Goal: Task Accomplishment & Management: Complete application form

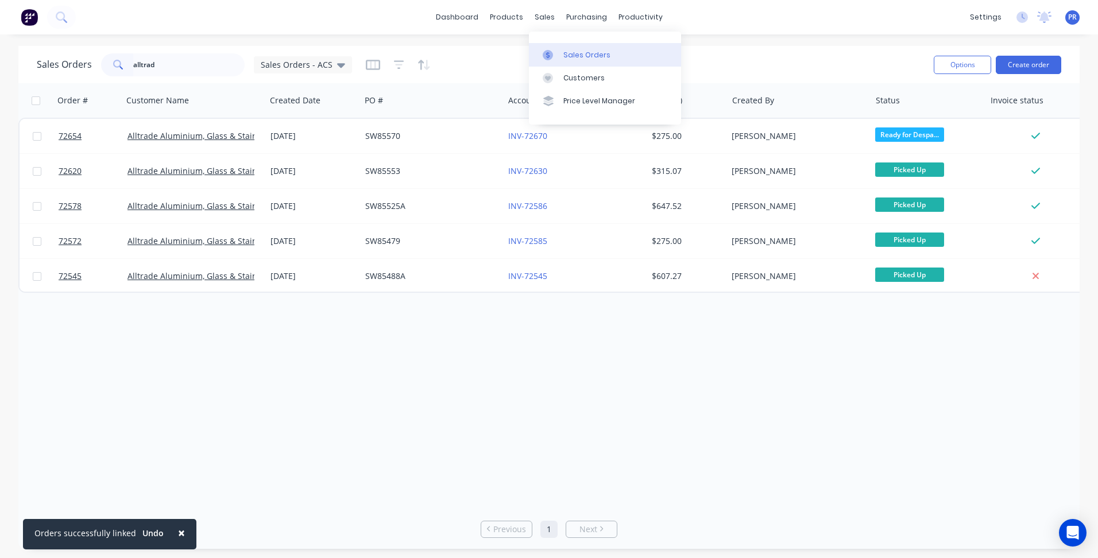
click at [590, 51] on div "Sales Orders" at bounding box center [586, 55] width 47 height 10
drag, startPoint x: -14, startPoint y: 66, endPoint x: -44, endPoint y: 65, distance: 29.9
click at [0, 65] on html "× Orders successfully linked Undo dashboard products sales purchasing productiv…" at bounding box center [549, 279] width 1098 height 558
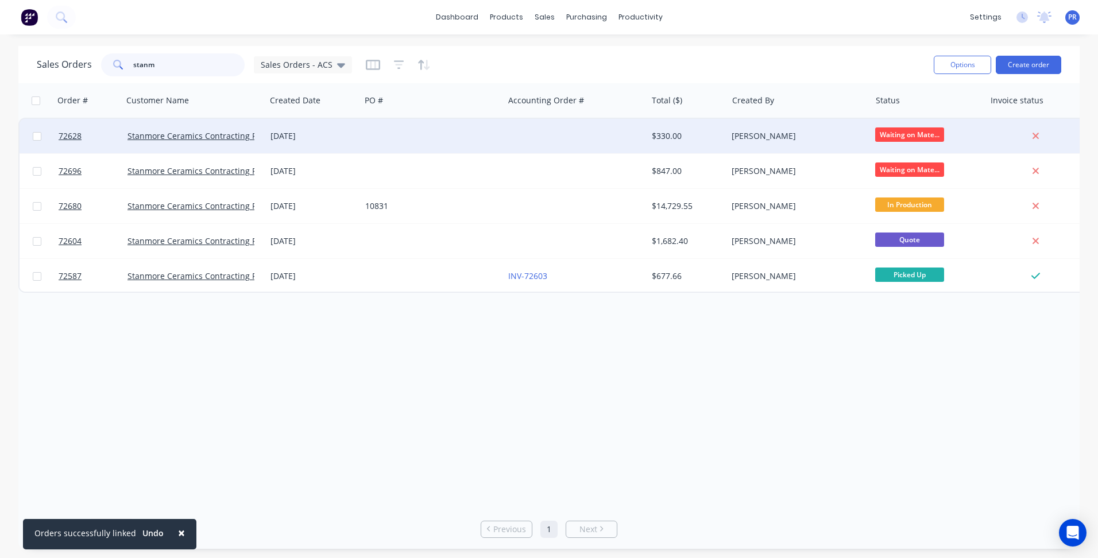
type input "stanm"
click at [840, 138] on div "[PERSON_NAME]" at bounding box center [794, 135] width 127 height 11
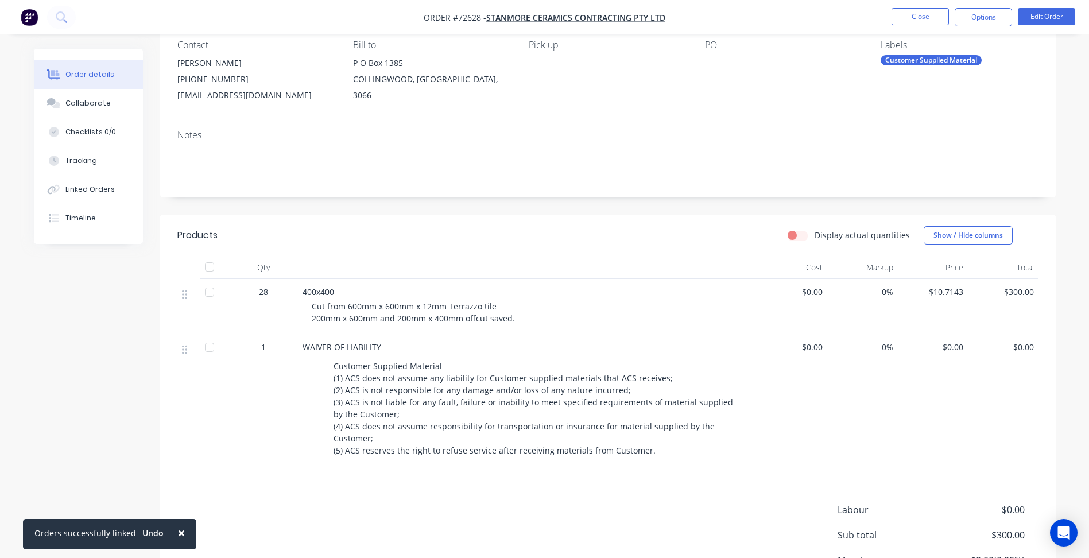
scroll to position [102, 0]
click at [1039, 19] on button "Edit Order" at bounding box center [1046, 16] width 57 height 17
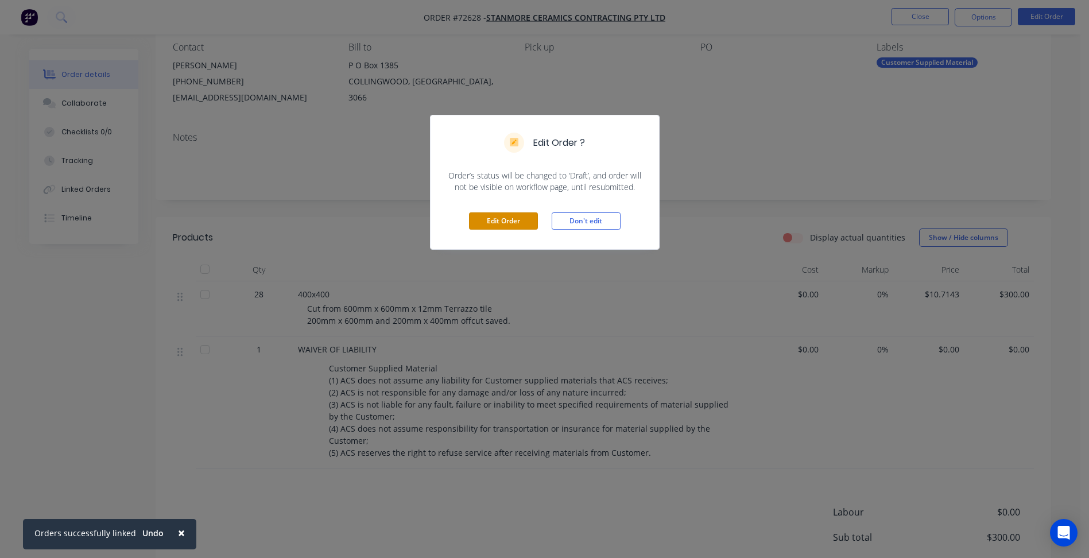
drag, startPoint x: 501, startPoint y: 220, endPoint x: 577, endPoint y: 233, distance: 77.4
click at [499, 220] on button "Edit Order" at bounding box center [503, 220] width 69 height 17
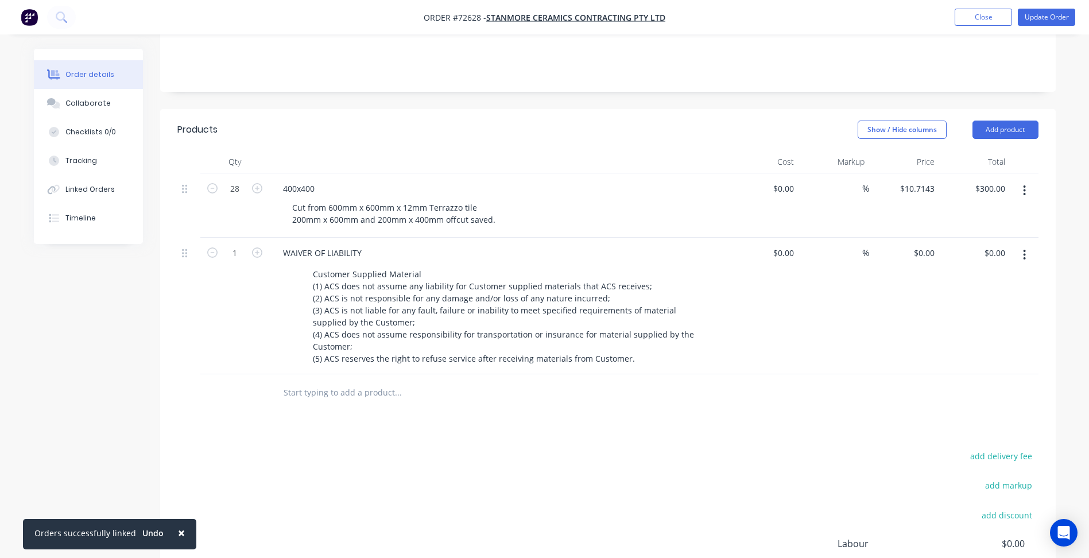
scroll to position [230, 0]
click at [1027, 179] on button "button" at bounding box center [1024, 189] width 27 height 21
click at [960, 234] on div "Duplicate" at bounding box center [984, 242] width 88 height 17
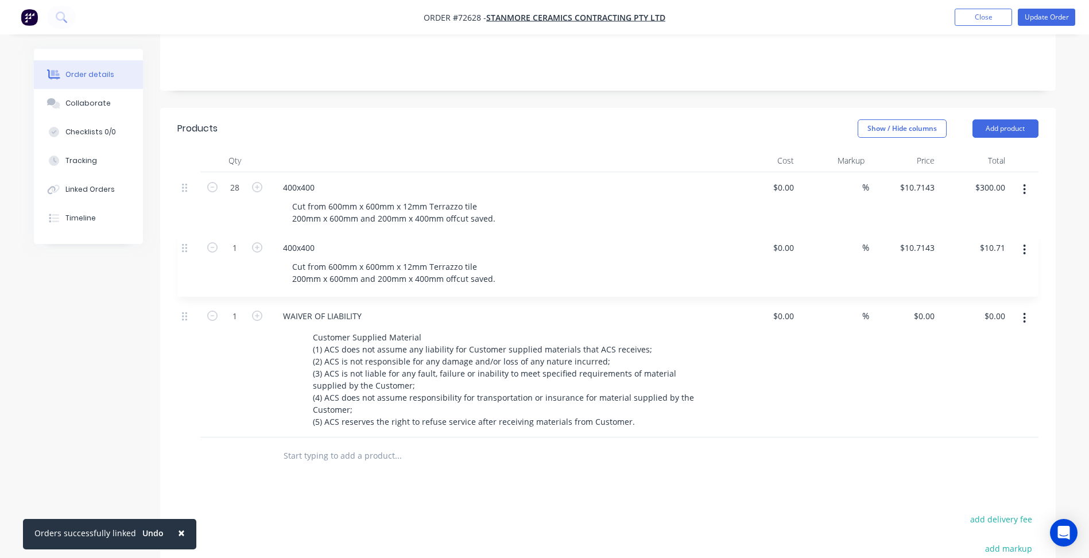
drag, startPoint x: 189, startPoint y: 369, endPoint x: 190, endPoint y: 235, distance: 134.3
click at [190, 235] on div "28 400x400 Cut from 600mm x 600mm x 12mm Terrazzo tile 200mm x 600mm and 200mm …" at bounding box center [607, 304] width 861 height 265
click at [301, 243] on div "400x400" at bounding box center [299, 251] width 50 height 17
click at [295, 243] on div "400x400" at bounding box center [299, 251] width 50 height 17
click at [282, 243] on div "400x400" at bounding box center [299, 251] width 50 height 17
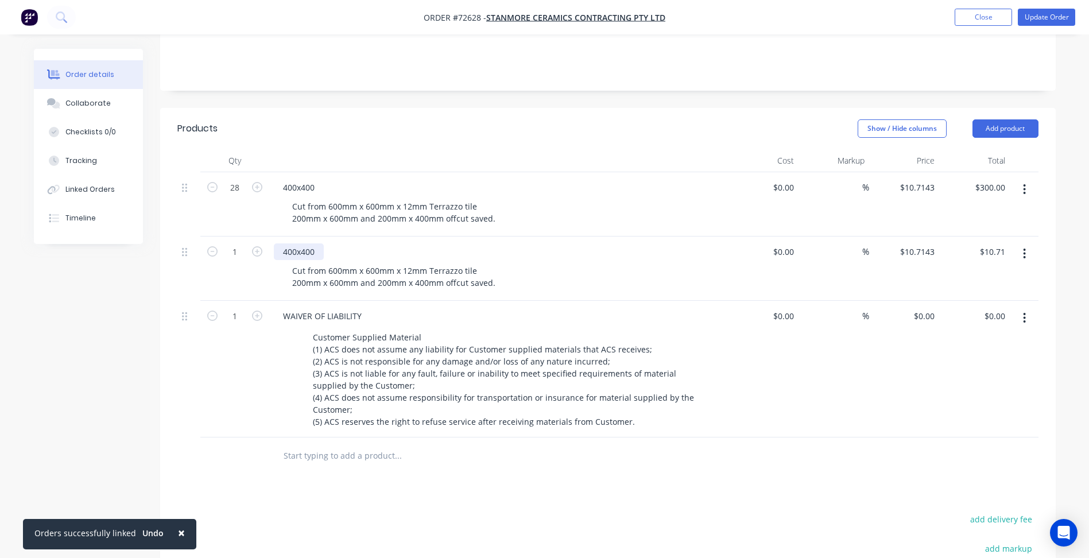
click at [288, 243] on div "400x400" at bounding box center [299, 251] width 50 height 17
click at [308, 243] on div "300x400" at bounding box center [299, 251] width 50 height 17
click at [332, 262] on div "Cut from 600mm x 600mm x 12mm Terrazzo tile 200mm x 600mm and 200mm x 400mm off…" at bounding box center [394, 276] width 222 height 29
click at [413, 262] on div "Cut from 600mm x 600mm x 12mm Terrazzo tile 200mm x 600mm and 200mm x 400mm off…" at bounding box center [394, 276] width 222 height 29
click at [320, 267] on div "Cut from 600mm x 600mm x 10mm Porcelain tile 200mm x 600mm and 200mm x 400mm of…" at bounding box center [394, 276] width 222 height 29
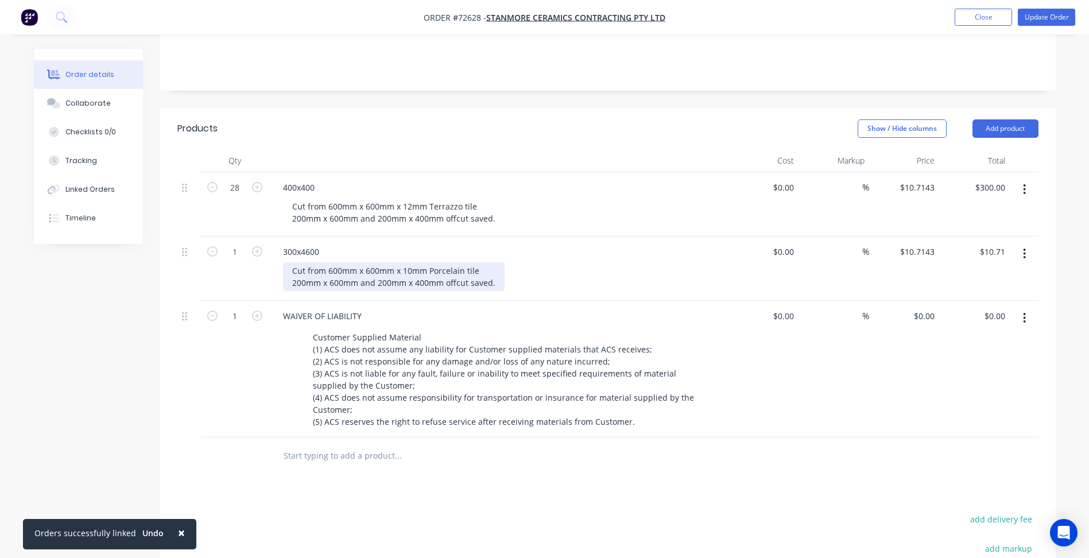
click at [300, 268] on div "Cut from 600mm x 600mm x 10mm Porcelain tile 200mm x 600mm and 200mm x 400mm of…" at bounding box center [394, 276] width 222 height 29
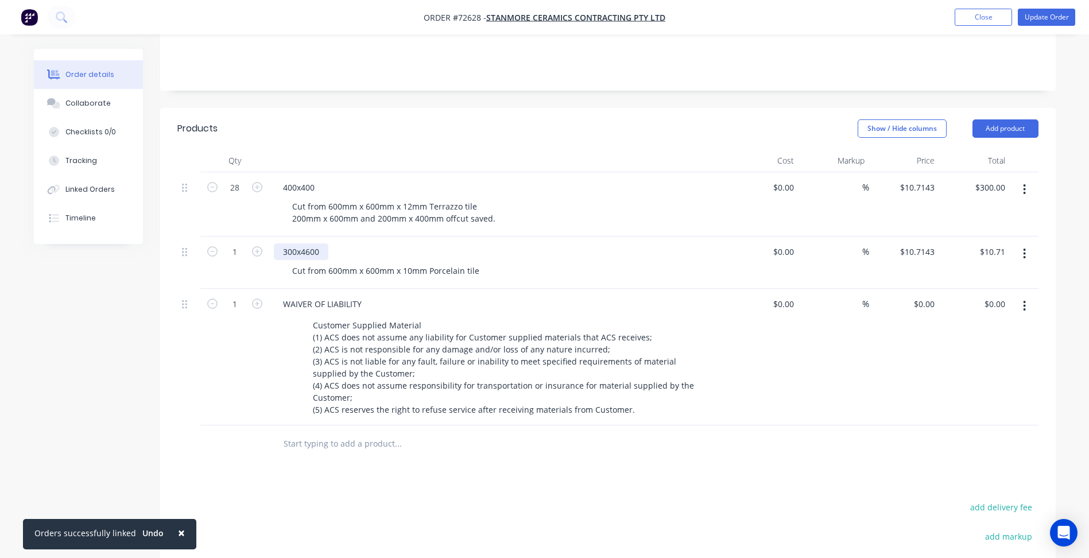
click at [307, 243] on div "300x4600" at bounding box center [301, 251] width 55 height 17
click at [310, 243] on div "300x4600" at bounding box center [301, 251] width 55 height 17
click at [304, 243] on div "300x4600" at bounding box center [301, 251] width 55 height 17
click at [930, 243] on input "10.7143" at bounding box center [919, 251] width 40 height 17
type input "$5.50"
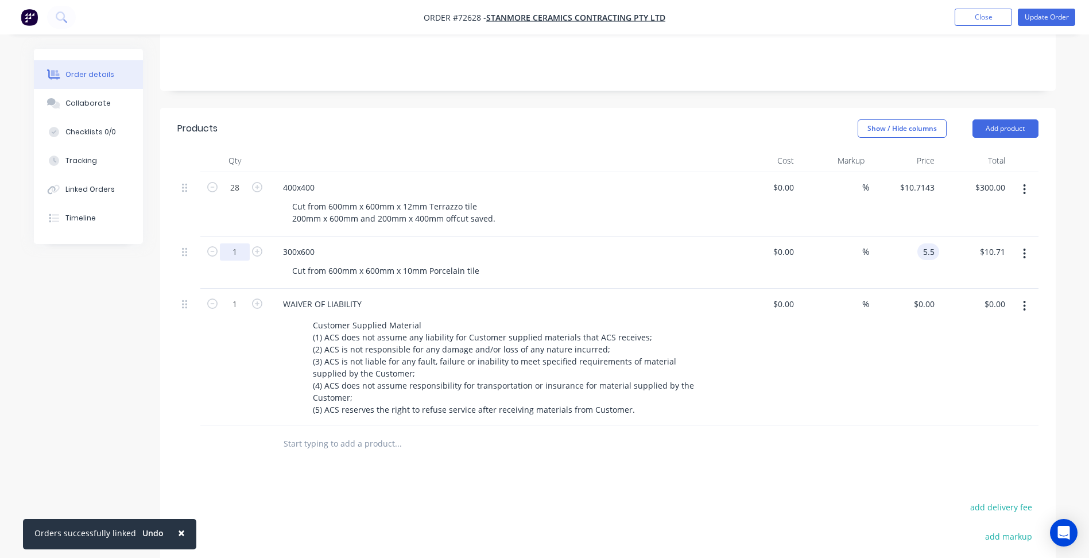
type input "$5.50"
click at [237, 196] on input "1" at bounding box center [235, 187] width 30 height 17
type input "24"
type input "10.7143"
type input "$132.00"
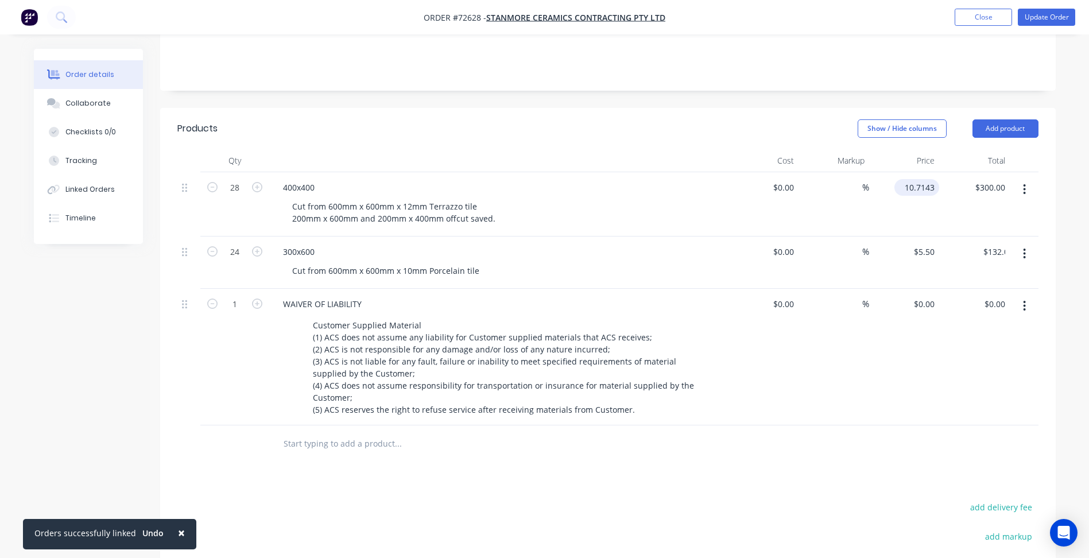
click at [927, 179] on input "10.7143" at bounding box center [919, 187] width 40 height 17
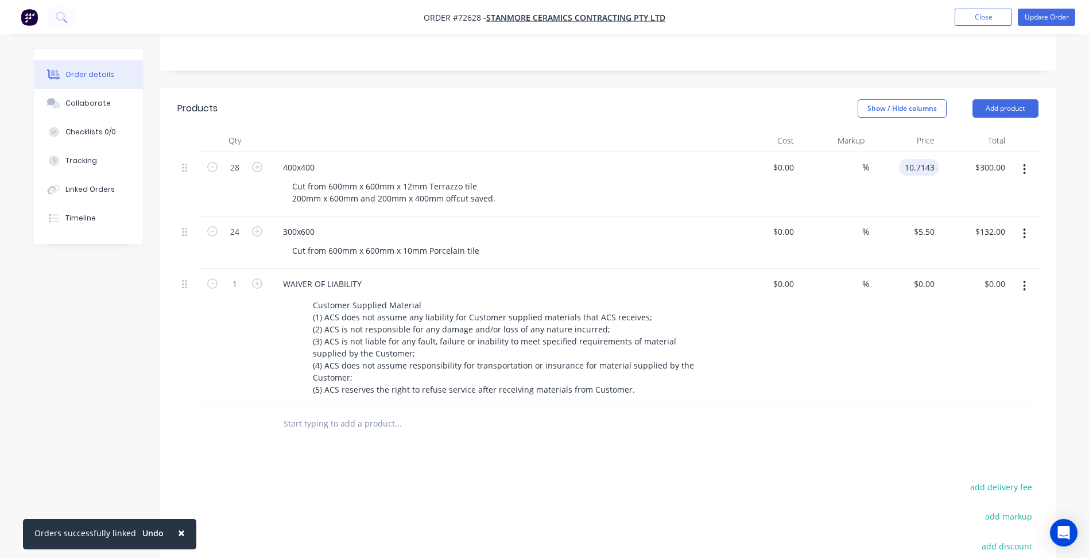
scroll to position [411, 0]
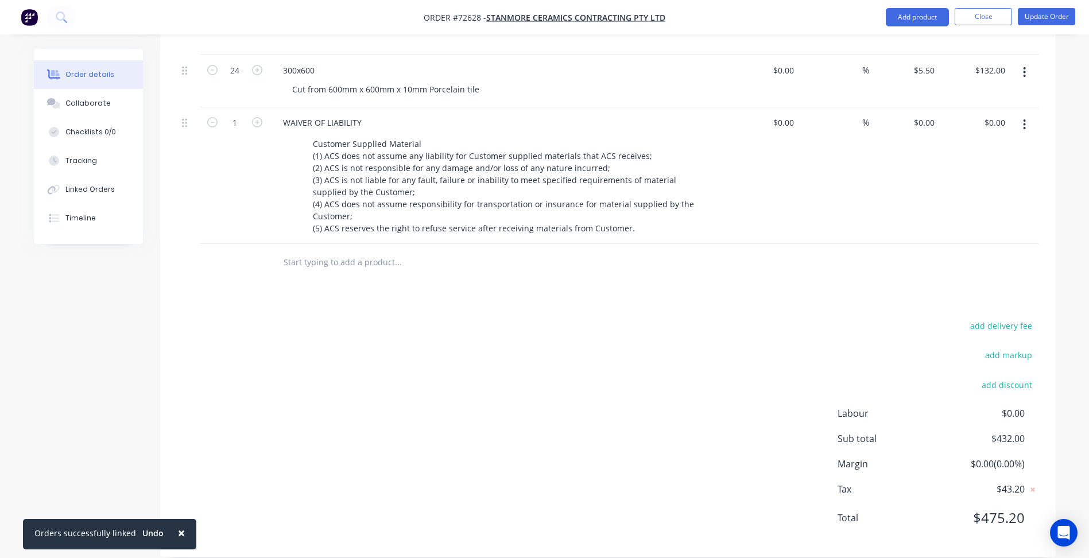
type input "$10.7143"
click at [521, 341] on div "add delivery fee add markup add discount Labour $0.00 Sub total $432.00 Margin …" at bounding box center [607, 429] width 861 height 222
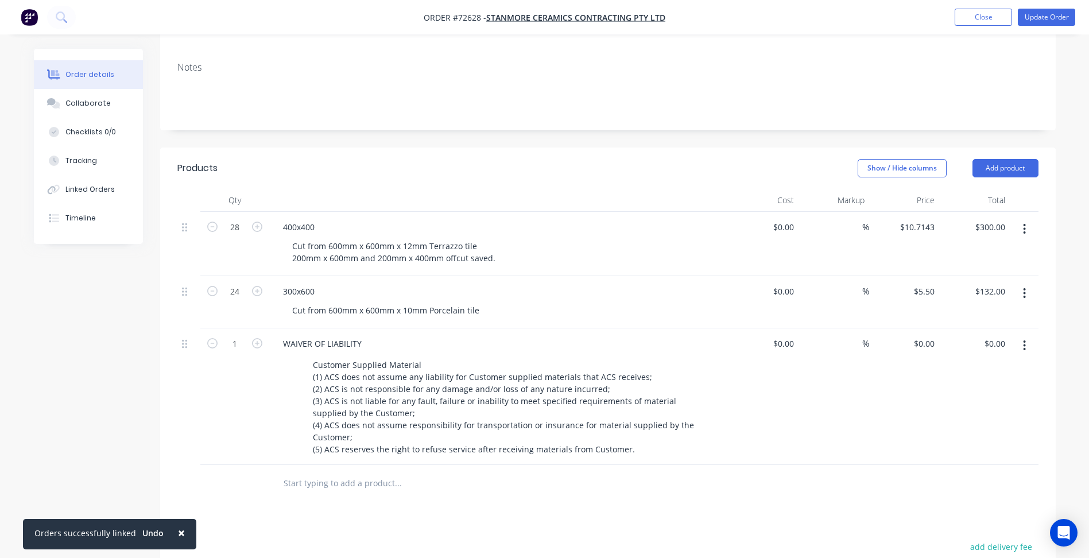
scroll to position [181, 0]
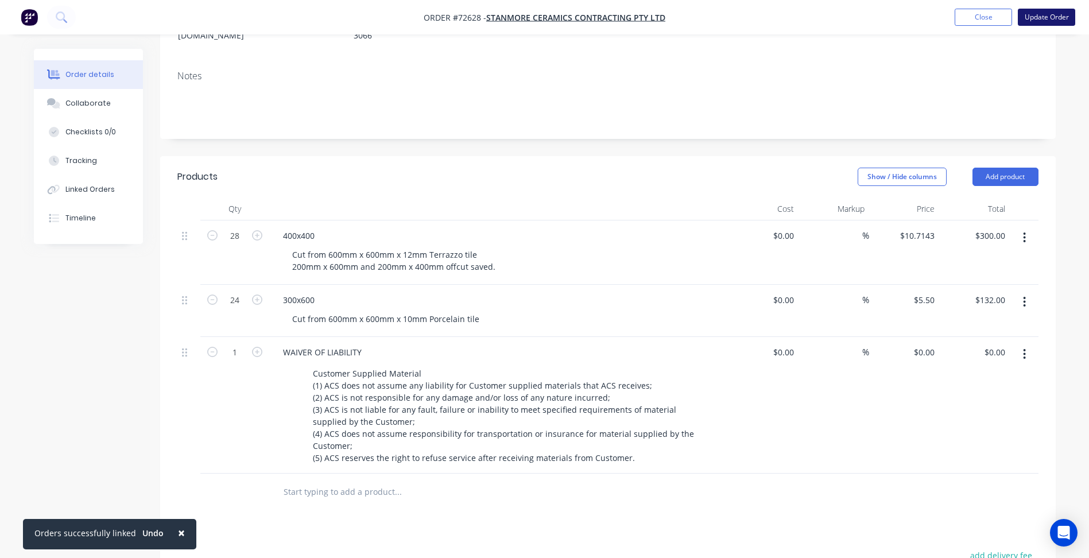
click at [1037, 18] on button "Update Order" at bounding box center [1046, 17] width 57 height 17
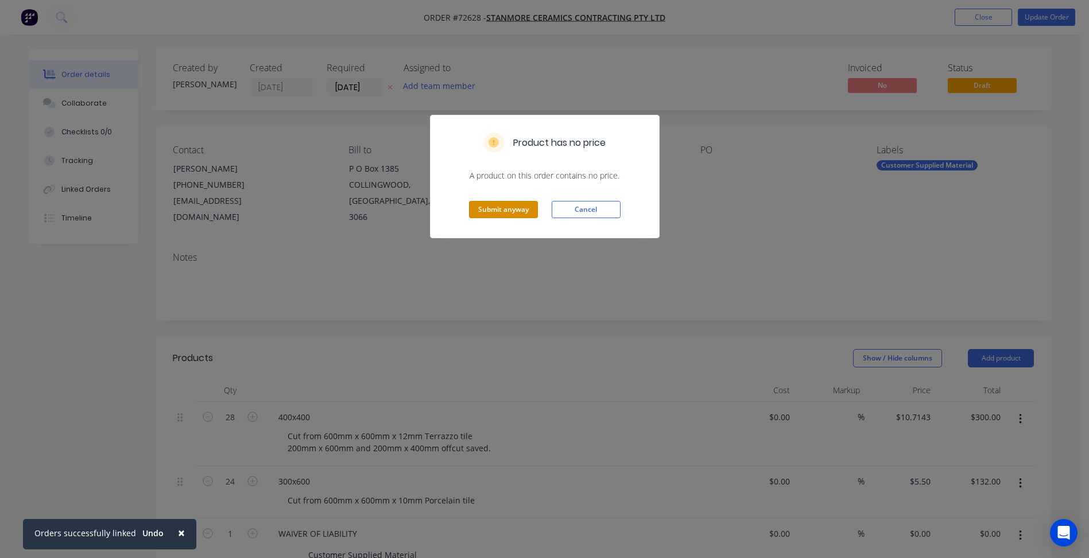
drag, startPoint x: 499, startPoint y: 212, endPoint x: 465, endPoint y: 226, distance: 37.1
click at [498, 212] on button "Submit anyway" at bounding box center [503, 209] width 69 height 17
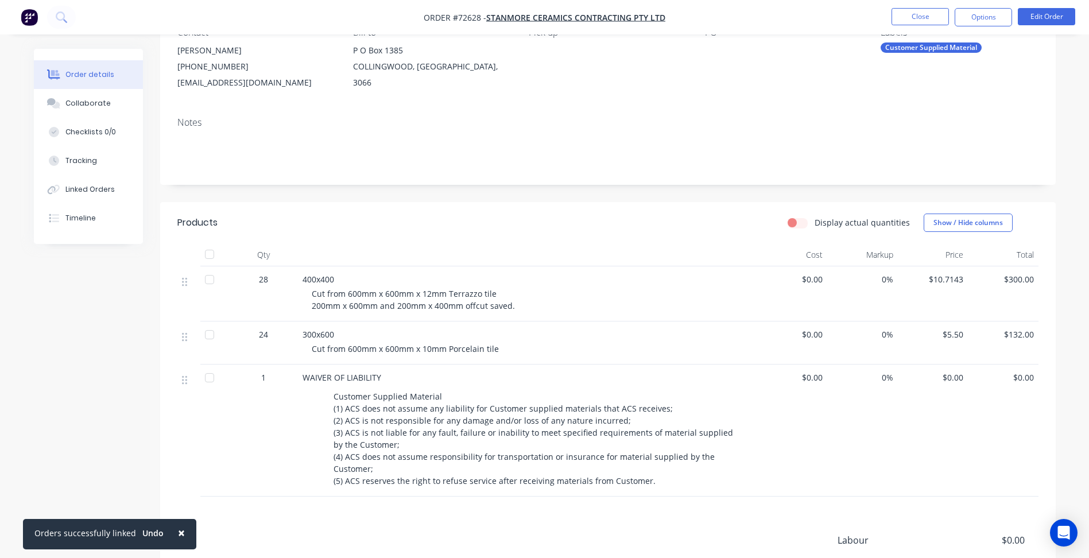
scroll to position [115, 0]
click at [993, 15] on button "Options" at bounding box center [983, 17] width 57 height 18
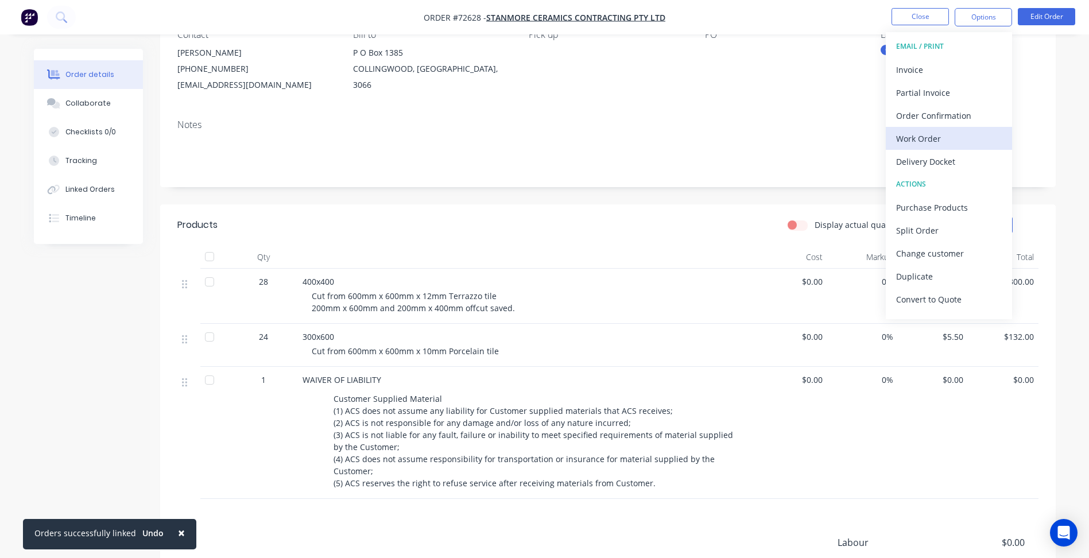
click at [913, 141] on div "Work Order" at bounding box center [949, 138] width 106 height 17
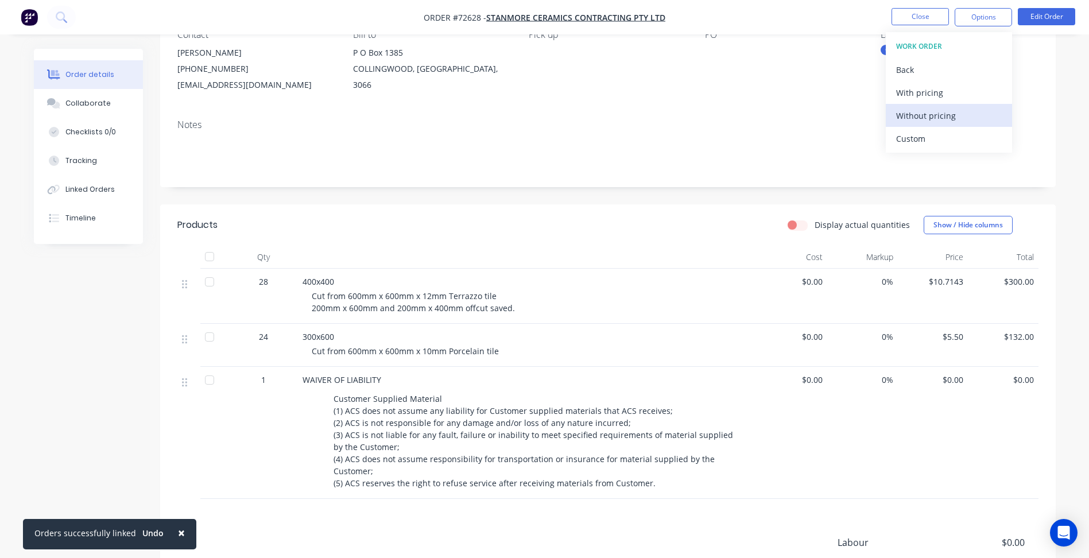
click at [919, 114] on div "Without pricing" at bounding box center [949, 115] width 106 height 17
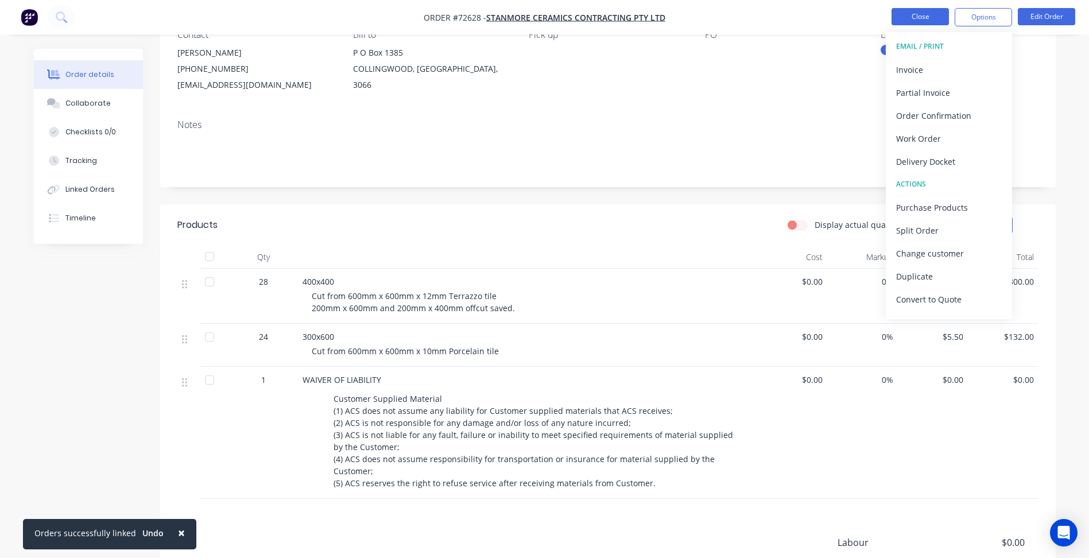
click at [910, 19] on button "Close" at bounding box center [920, 16] width 57 height 17
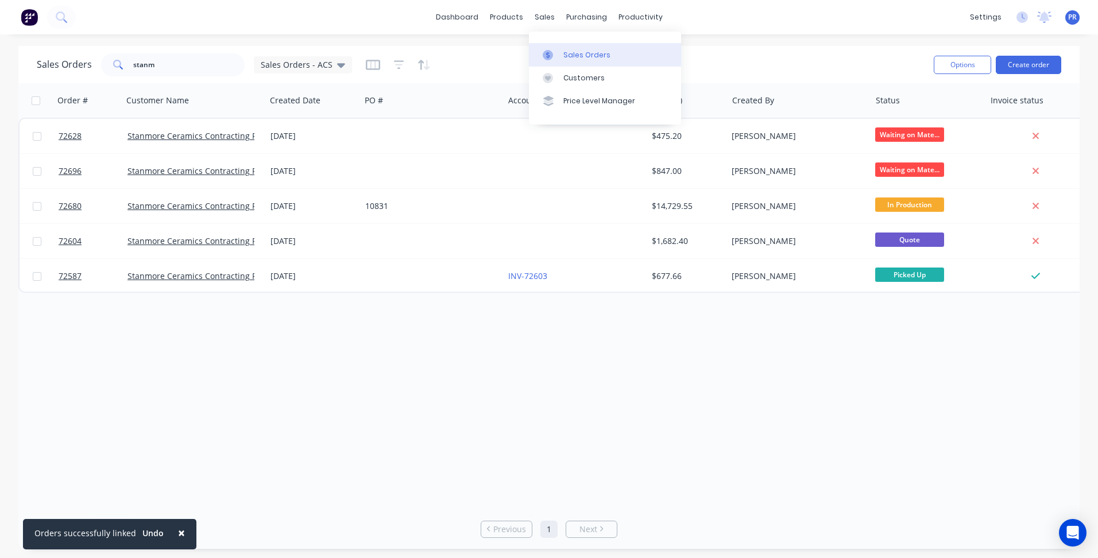
drag, startPoint x: 555, startPoint y: 22, endPoint x: 572, endPoint y: 59, distance: 40.3
click at [571, 57] on div "Sales Orders" at bounding box center [586, 55] width 47 height 10
drag, startPoint x: 199, startPoint y: 67, endPoint x: 5, endPoint y: 48, distance: 195.5
click at [7, 48] on div "Sales Orders stanm Sales Orders - ACS Options Create order Order # Customer Nam…" at bounding box center [549, 297] width 1098 height 503
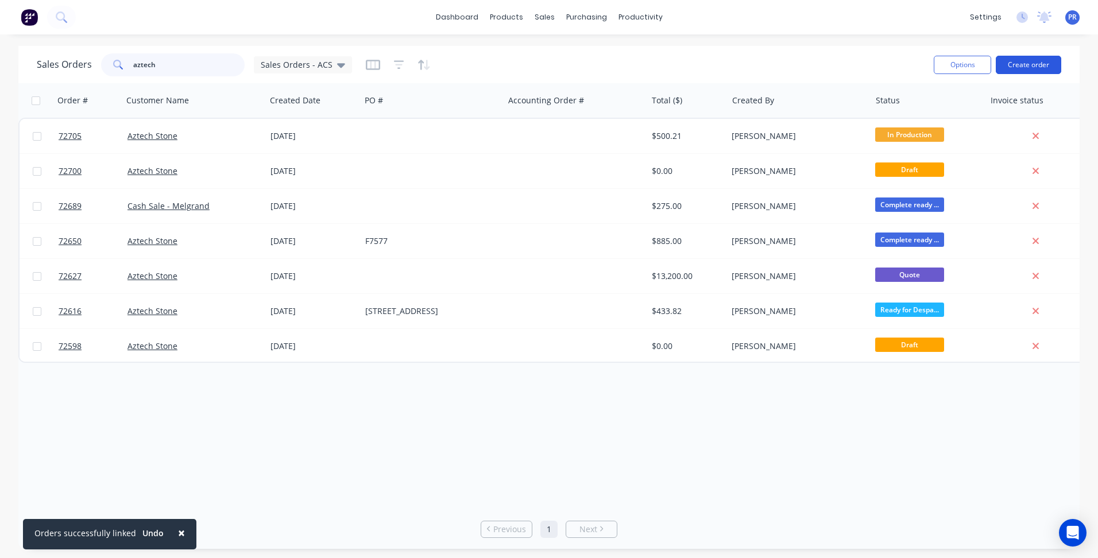
type input "aztech"
click at [1036, 64] on button "Create order" at bounding box center [1027, 65] width 65 height 18
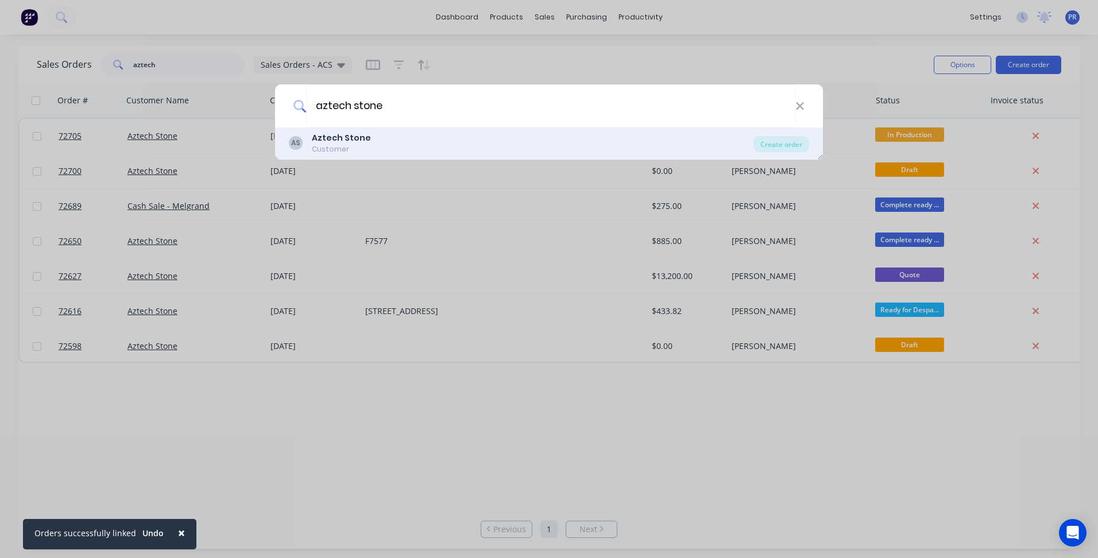
type input "aztech stone"
click at [494, 151] on div "AS Aztech Stone Customer" at bounding box center [521, 143] width 464 height 22
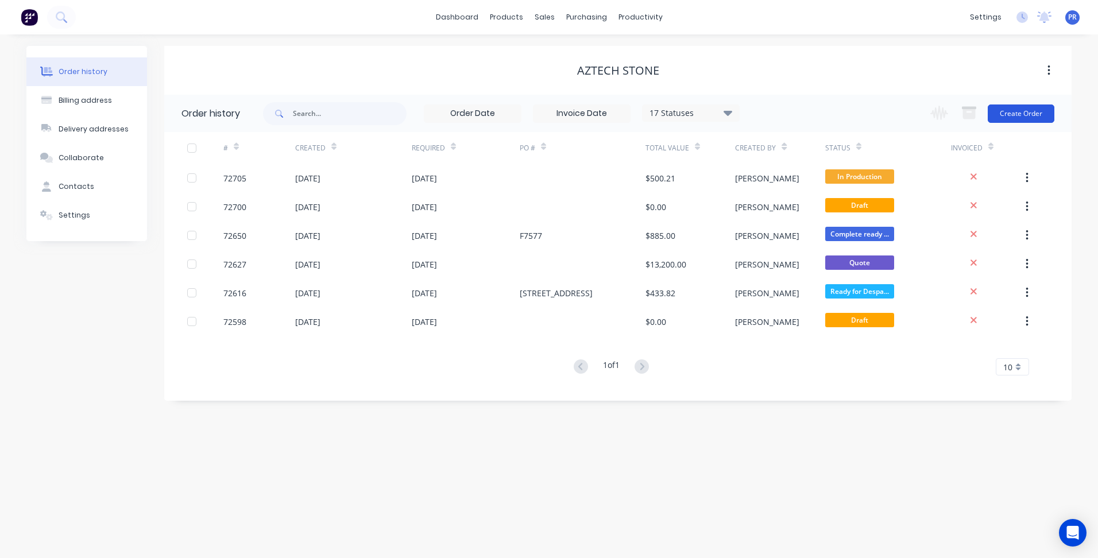
click at [1005, 115] on button "Create Order" at bounding box center [1020, 113] width 67 height 18
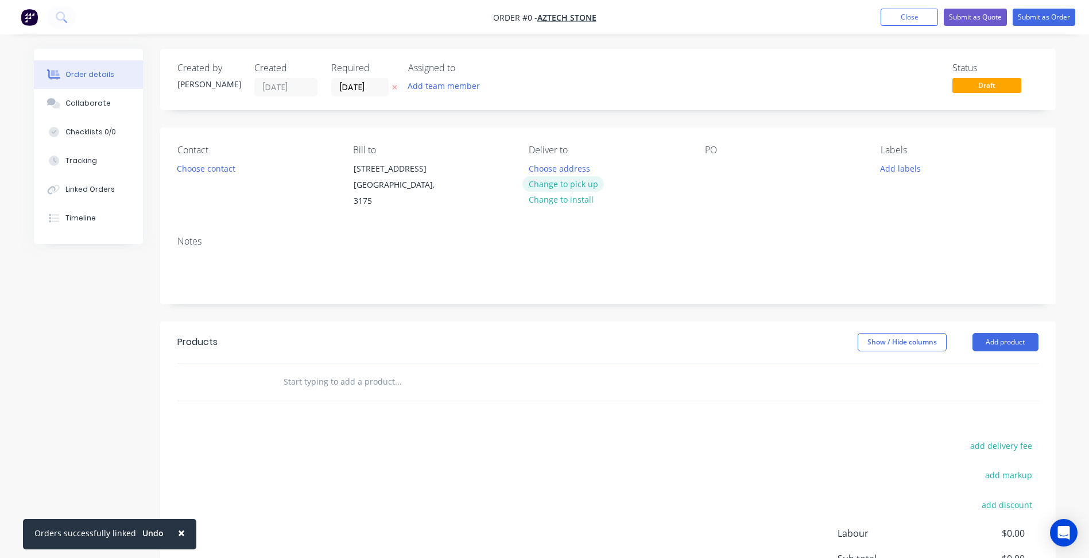
click at [575, 185] on button "Change to pick up" at bounding box center [563, 184] width 82 height 16
click at [189, 171] on button "Choose contact" at bounding box center [206, 168] width 71 height 16
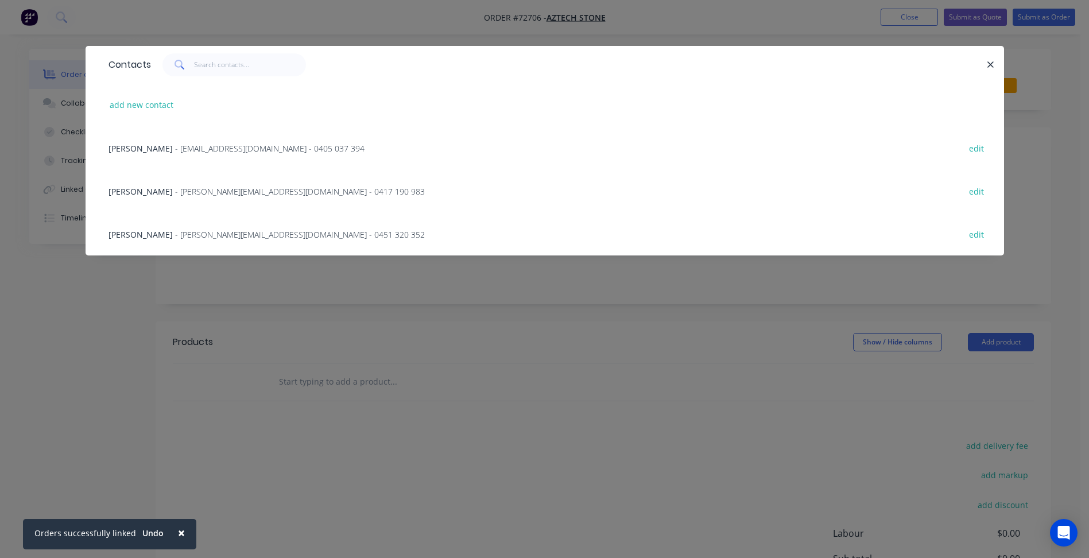
click at [152, 149] on span "[PERSON_NAME]" at bounding box center [141, 148] width 64 height 11
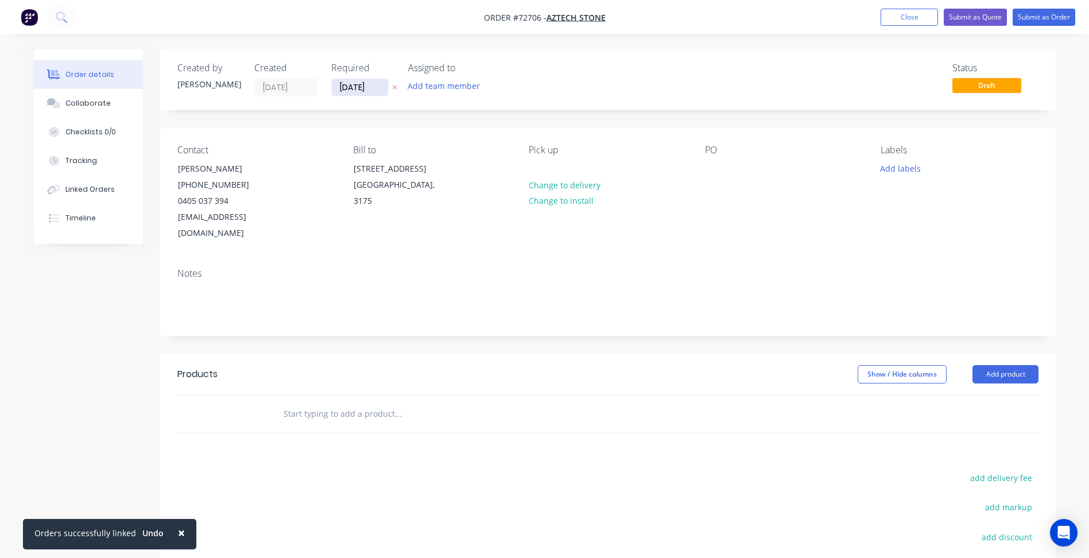
click at [362, 87] on input "[DATE]" at bounding box center [360, 87] width 56 height 17
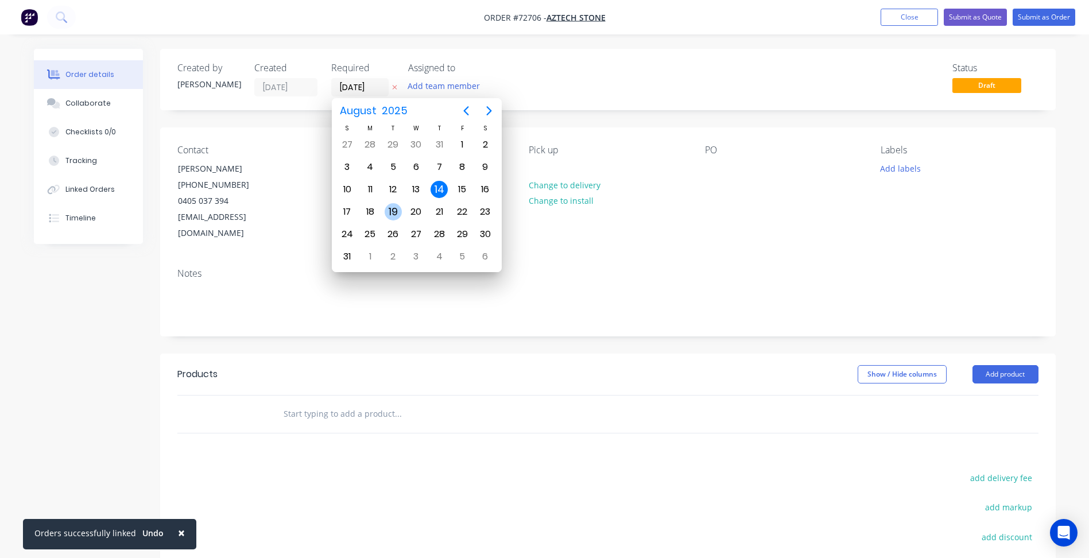
click at [395, 208] on div "19" at bounding box center [393, 211] width 17 height 17
type input "[DATE]"
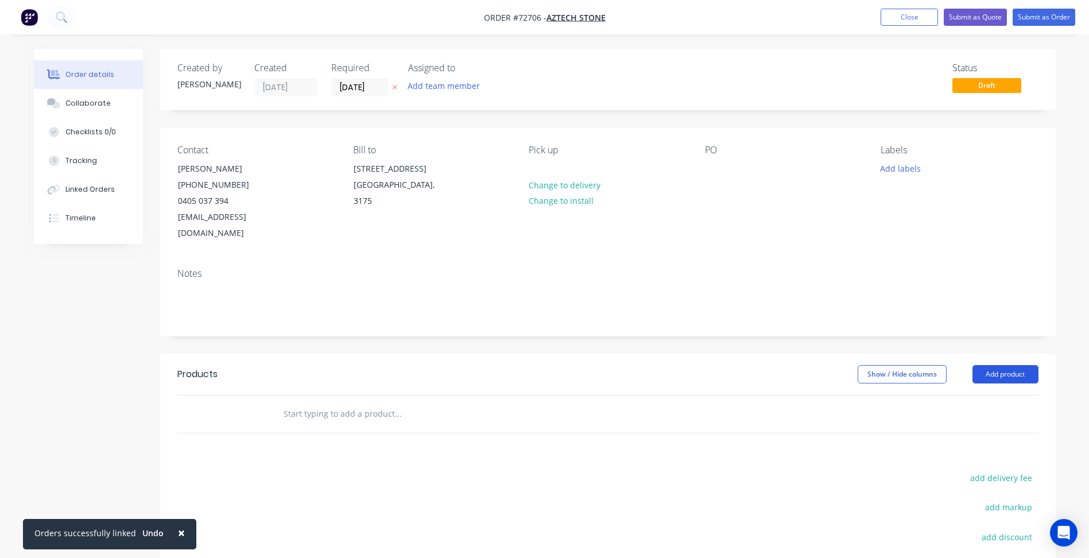
click at [1008, 365] on button "Add product" at bounding box center [1006, 374] width 66 height 18
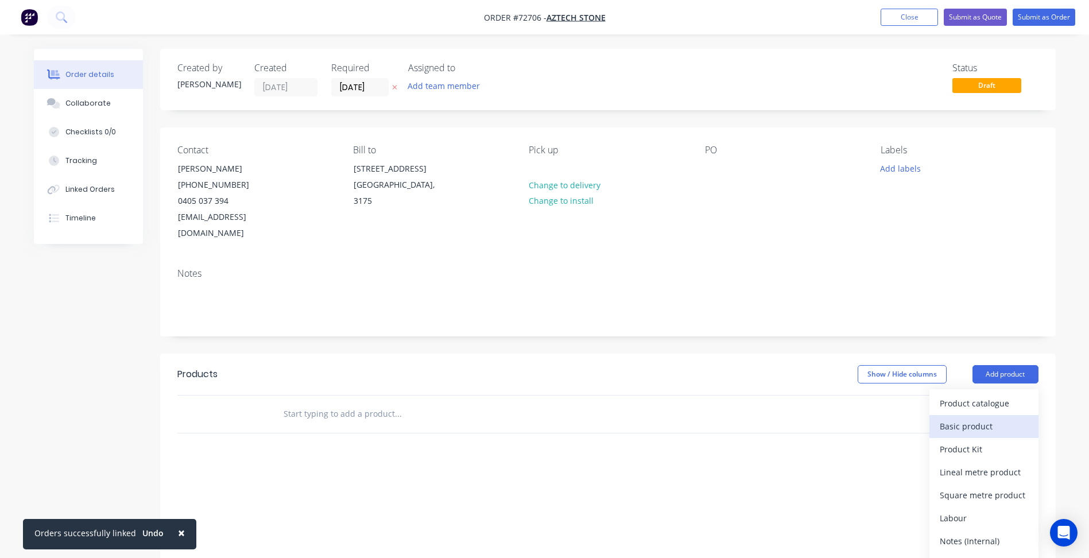
click at [982, 418] on div "Basic product" at bounding box center [984, 426] width 88 height 17
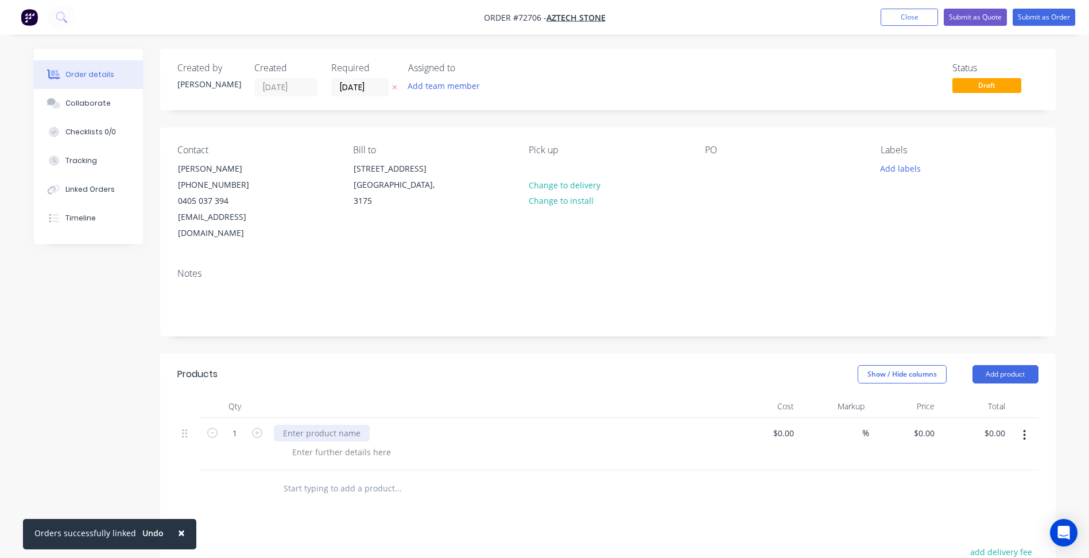
click at [339, 425] on div at bounding box center [322, 433] width 96 height 17
drag, startPoint x: 315, startPoint y: 419, endPoint x: 257, endPoint y: 391, distance: 64.2
click at [315, 425] on div at bounding box center [322, 433] width 96 height 17
paste div
drag, startPoint x: 313, startPoint y: 409, endPoint x: 205, endPoint y: 400, distance: 108.3
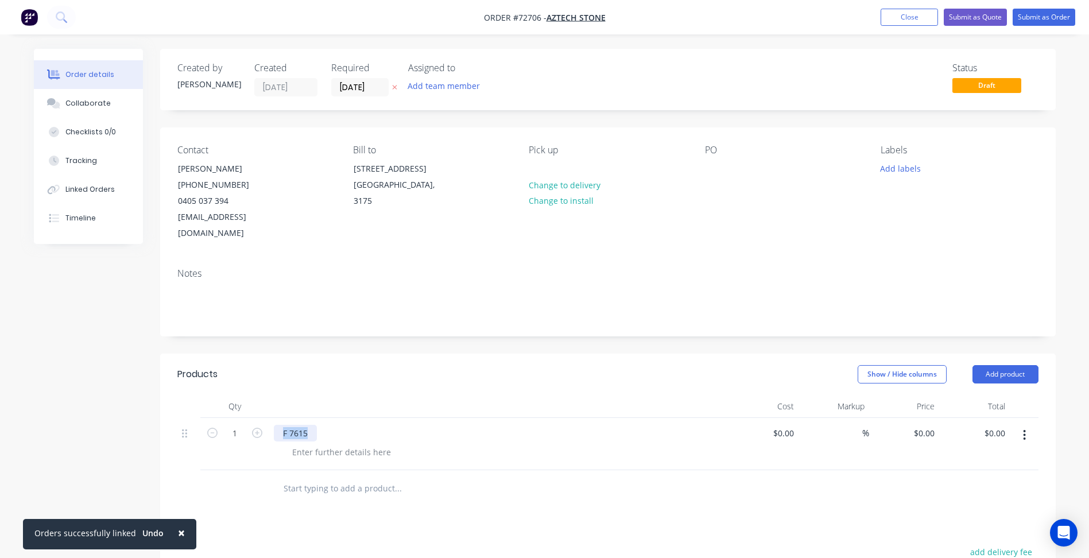
click at [148, 386] on div "Created by [PERSON_NAME] Created [DATE] Required [DATE] Assigned to Add team me…" at bounding box center [545, 425] width 1022 height 752
click at [323, 444] on div at bounding box center [341, 452] width 117 height 17
click at [1010, 365] on button "Add product" at bounding box center [1006, 374] width 66 height 18
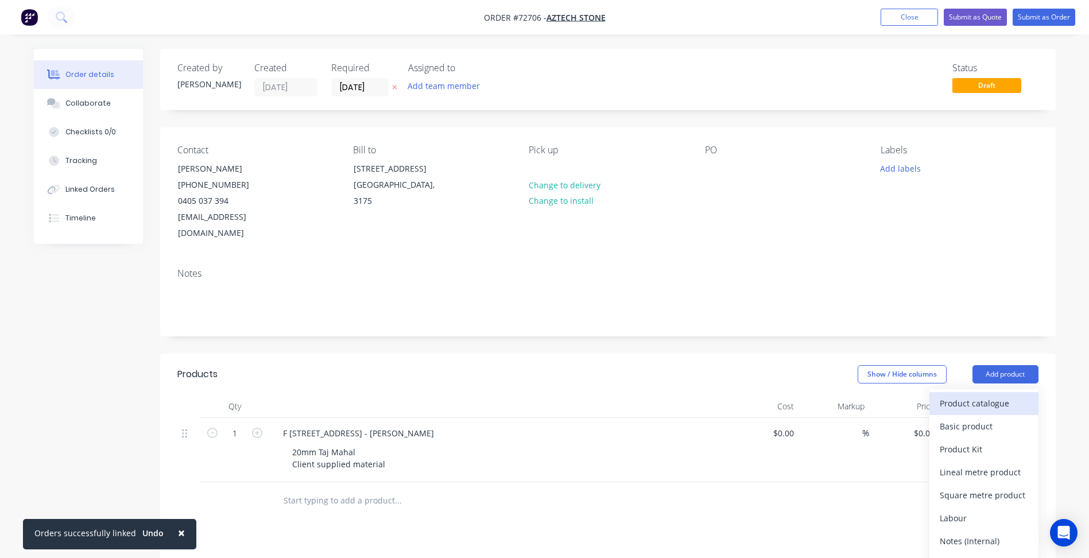
click at [984, 395] on div "Product catalogue" at bounding box center [984, 403] width 88 height 17
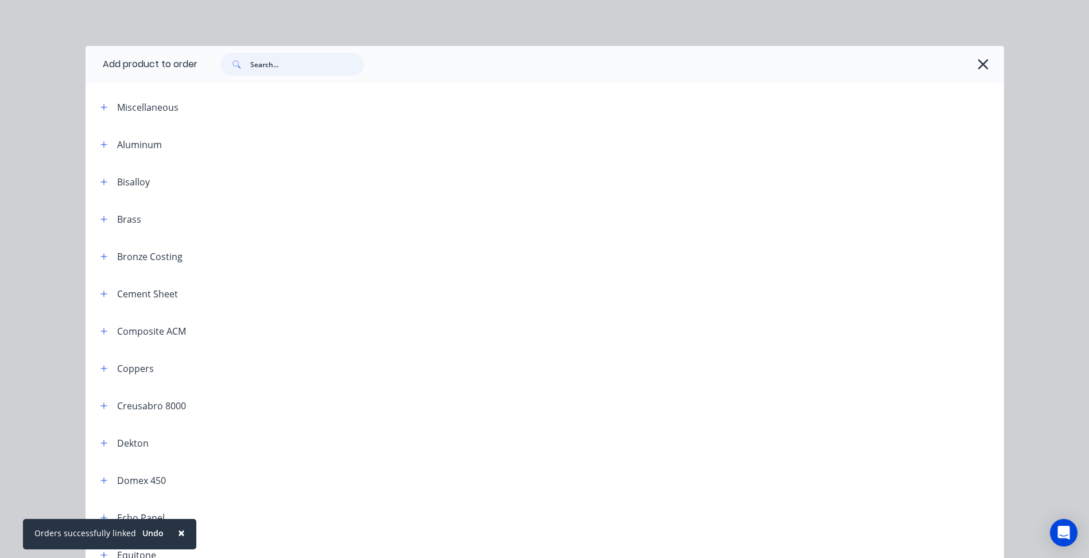
click at [331, 61] on input "text" at bounding box center [307, 64] width 114 height 23
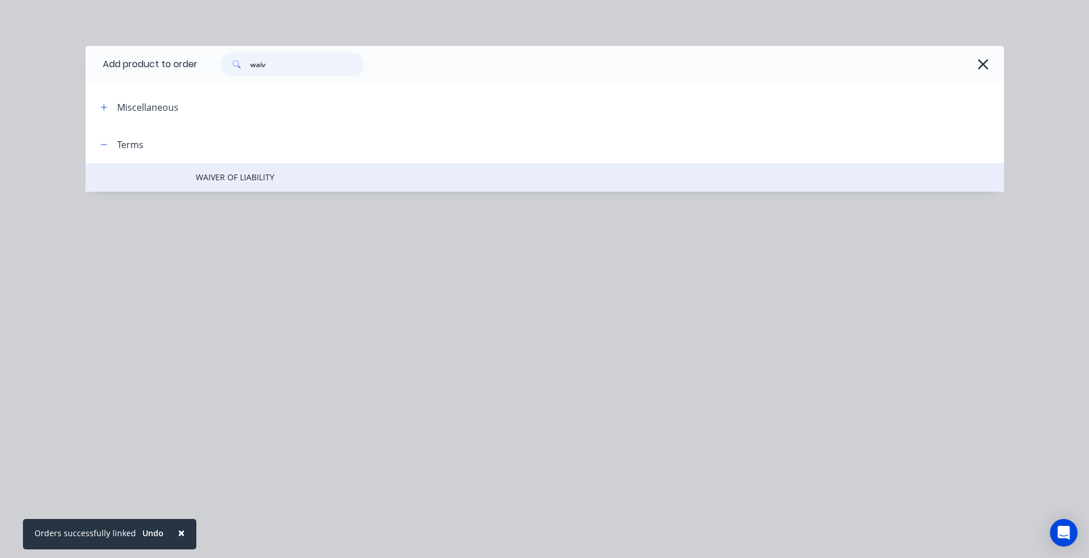
type input "waiv"
click at [262, 174] on span "WAIVER OF LIABILITY" at bounding box center [519, 177] width 646 height 12
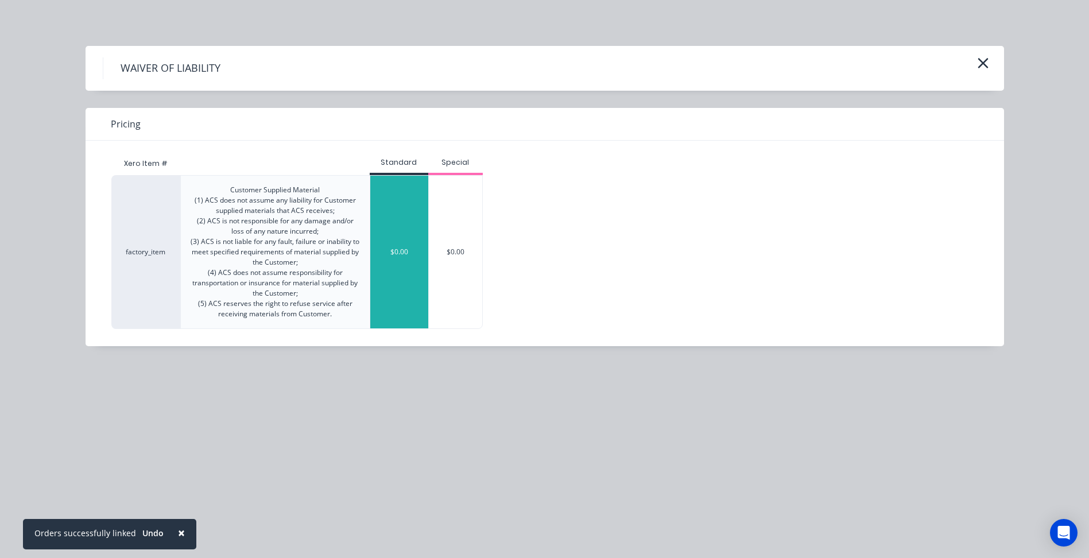
click at [406, 273] on div "$0.00" at bounding box center [399, 252] width 58 height 153
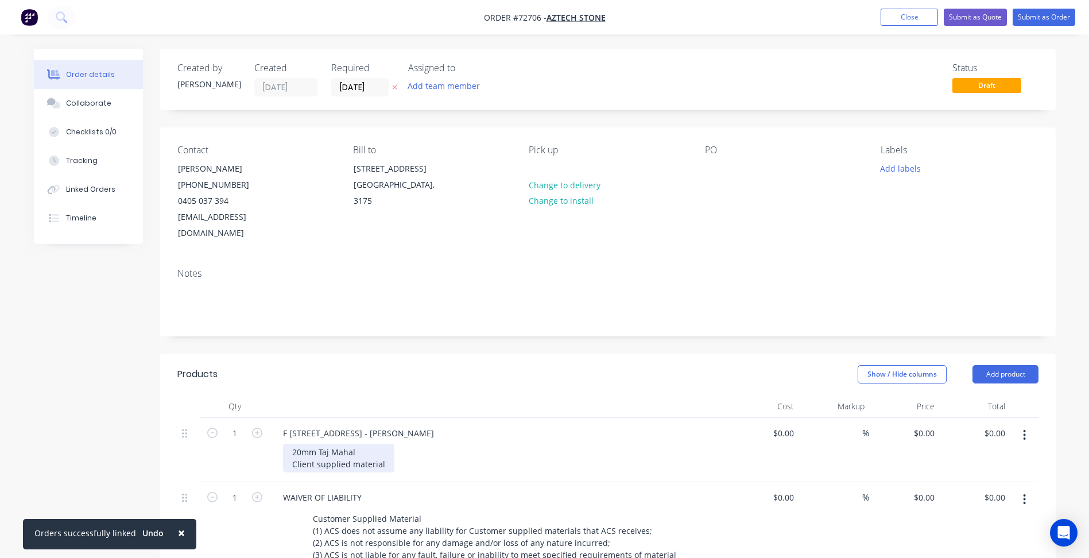
click at [378, 444] on div "20mm Taj Mahal Client supplied material" at bounding box center [338, 458] width 111 height 29
click at [396, 447] on div "20mm Taj Mahal Client supplied material" at bounding box center [503, 458] width 441 height 29
click at [371, 444] on div "20mm Taj Mahal Client supplied material" at bounding box center [338, 458] width 111 height 29
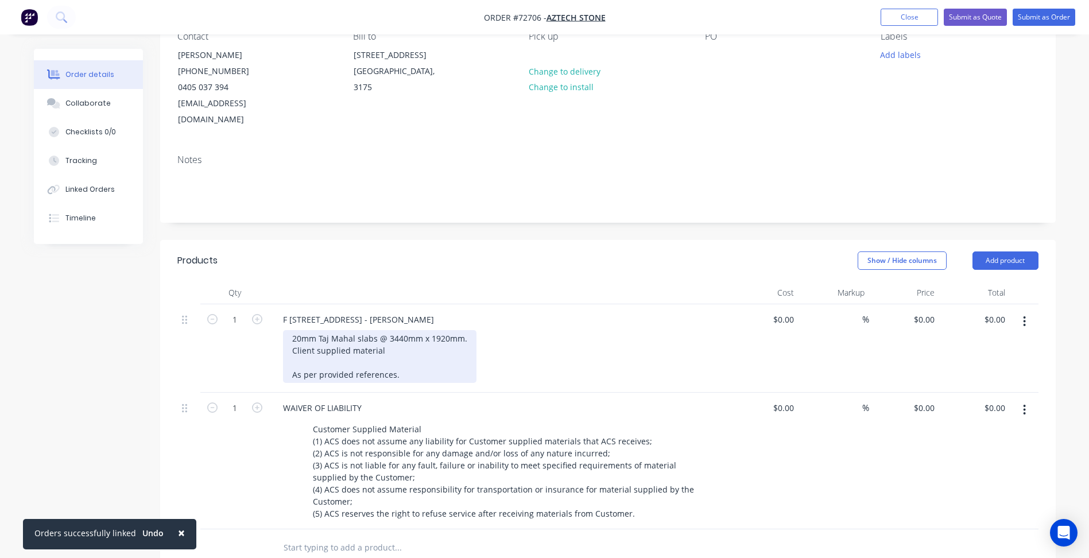
scroll to position [115, 0]
click at [471, 329] on div "20mm Taj Mahal slabs @ 3440mm x 1920mm. Client supplied material As per provide…" at bounding box center [379, 355] width 193 height 53
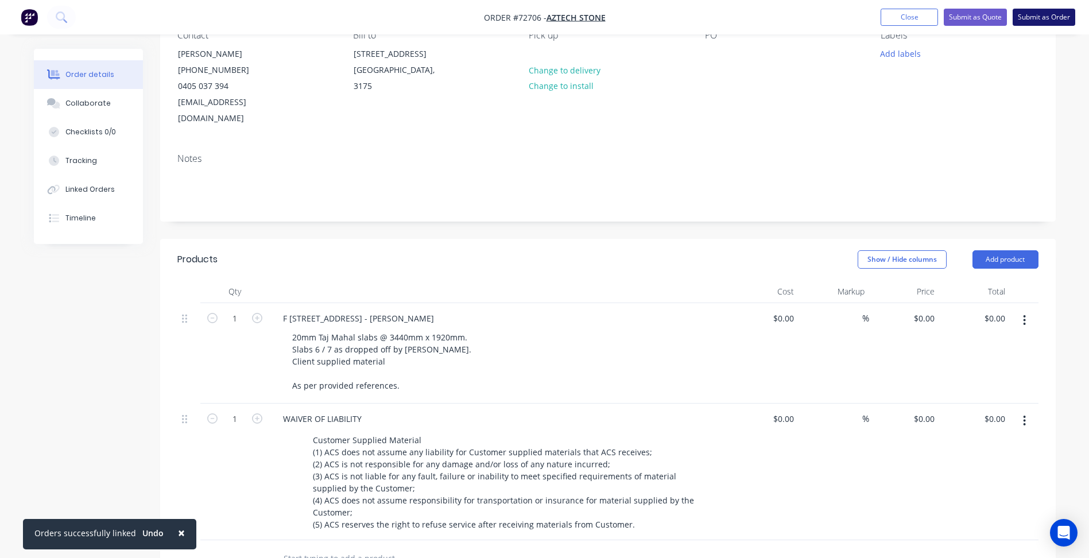
click at [1056, 16] on button "Submit as Order" at bounding box center [1044, 17] width 63 height 17
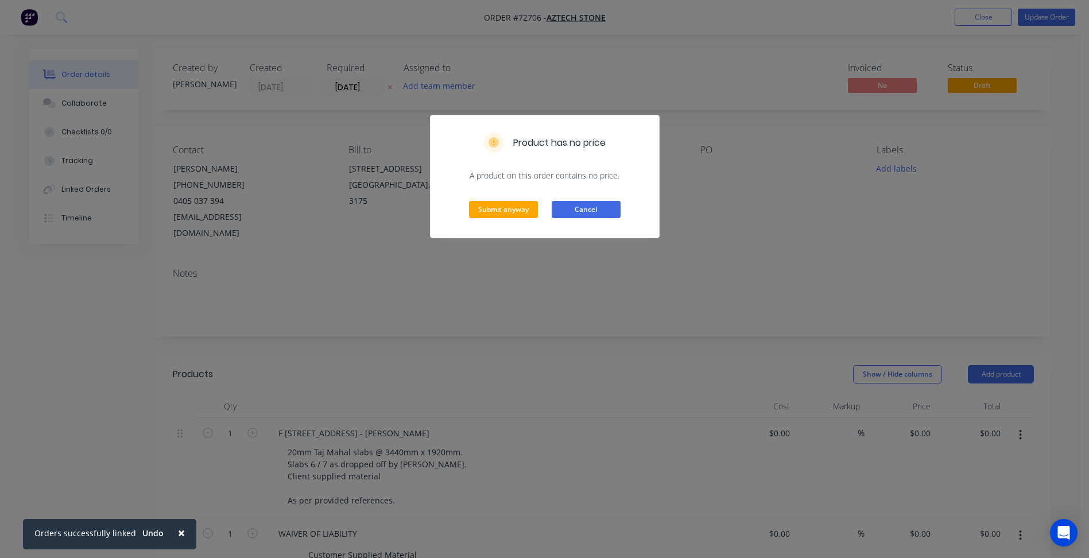
click at [598, 211] on button "Cancel" at bounding box center [586, 209] width 69 height 17
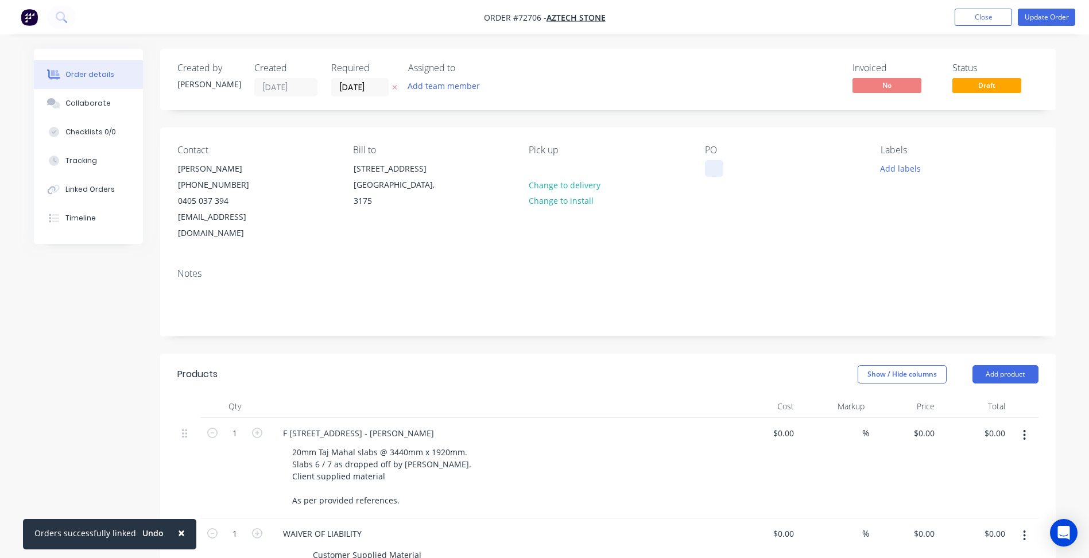
click at [708, 170] on div at bounding box center [714, 168] width 18 height 17
paste div
click at [1047, 14] on button "Update Order" at bounding box center [1046, 17] width 57 height 17
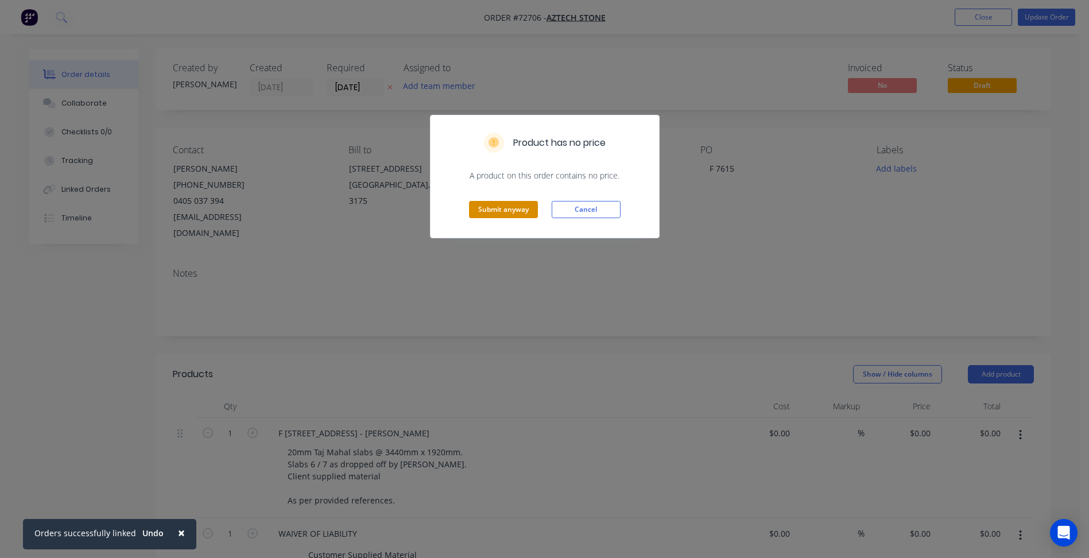
click at [503, 211] on button "Submit anyway" at bounding box center [503, 209] width 69 height 17
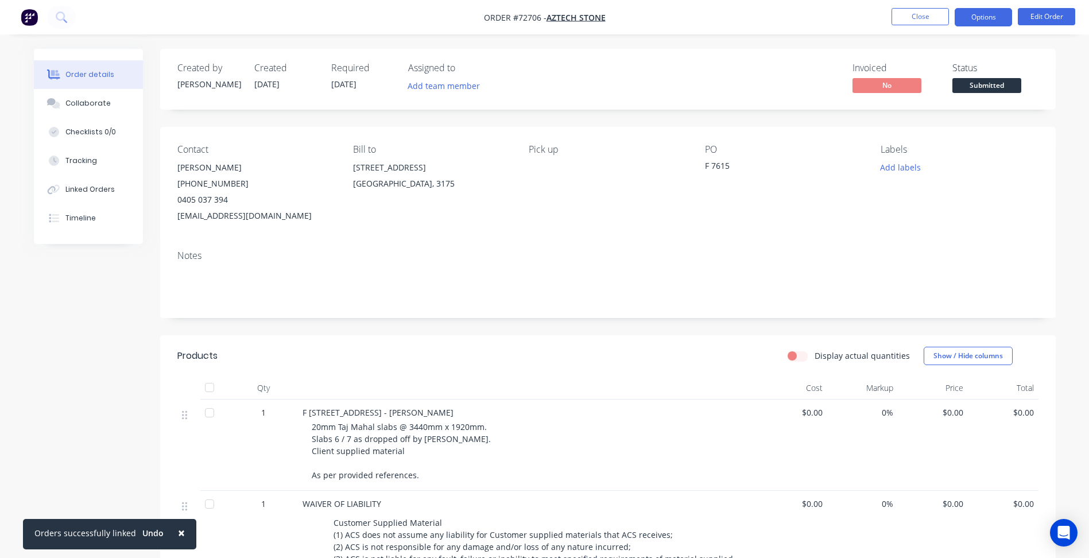
click at [981, 15] on button "Options" at bounding box center [983, 17] width 57 height 18
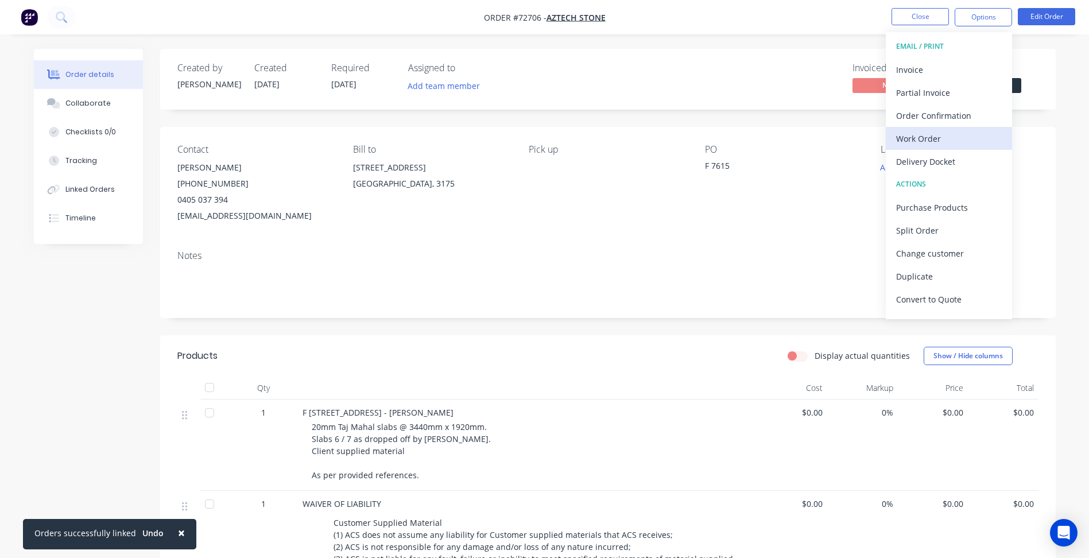
click at [952, 138] on div "Work Order" at bounding box center [949, 138] width 106 height 17
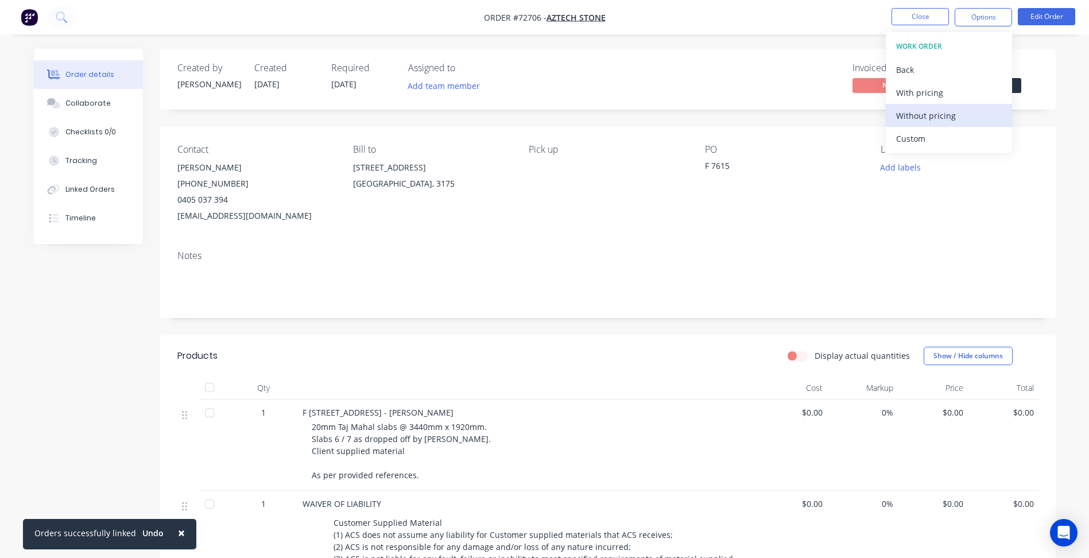
click at [932, 114] on div "Without pricing" at bounding box center [949, 115] width 106 height 17
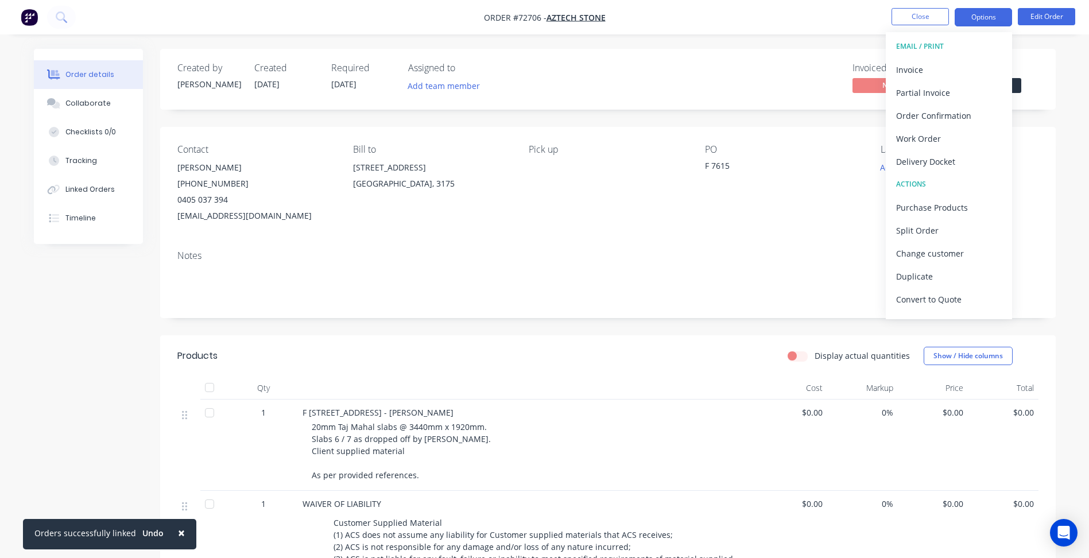
click at [998, 19] on button "Options" at bounding box center [983, 17] width 57 height 18
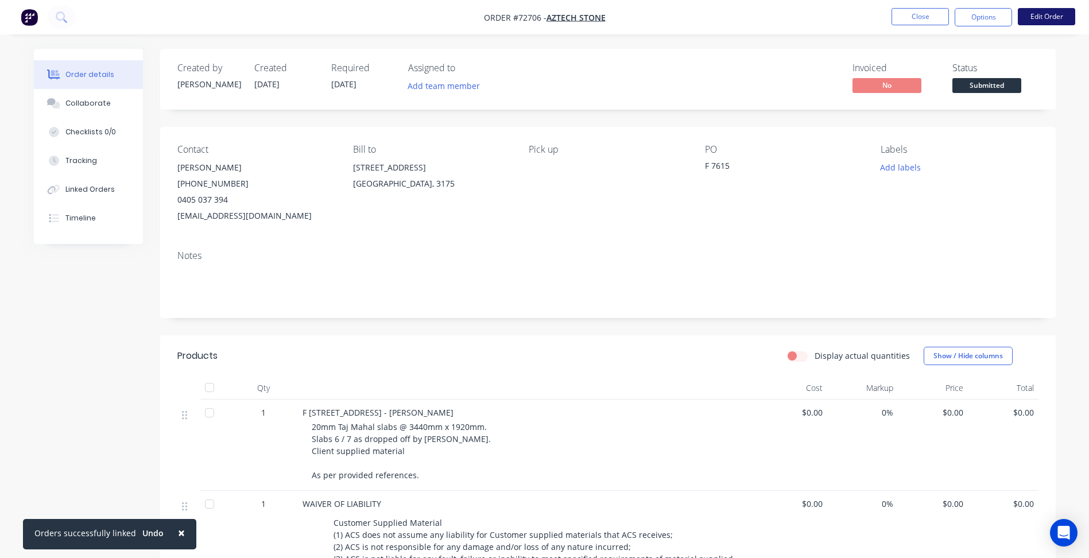
click at [1029, 16] on button "Edit Order" at bounding box center [1046, 16] width 57 height 17
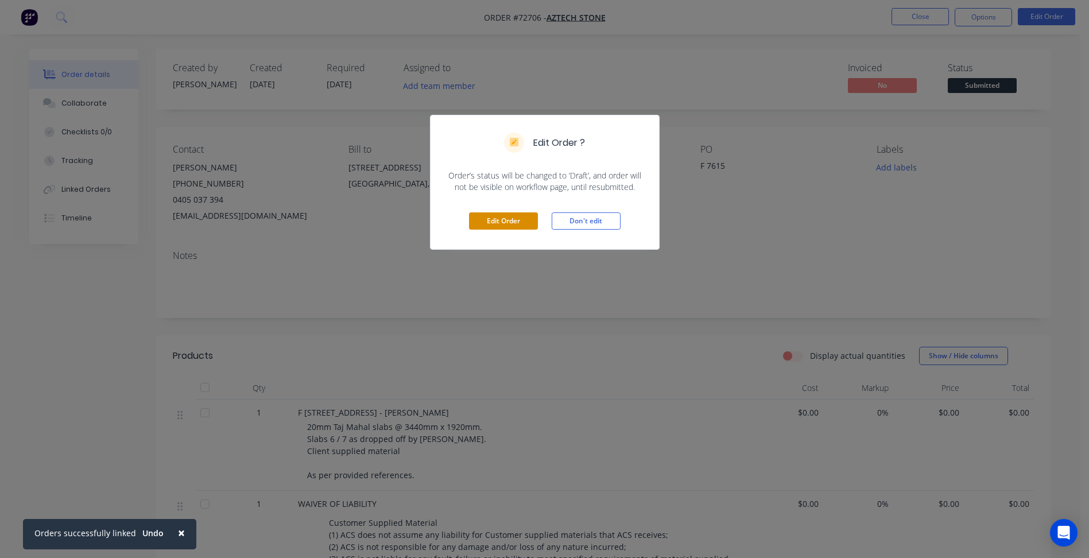
click at [520, 220] on button "Edit Order" at bounding box center [503, 220] width 69 height 17
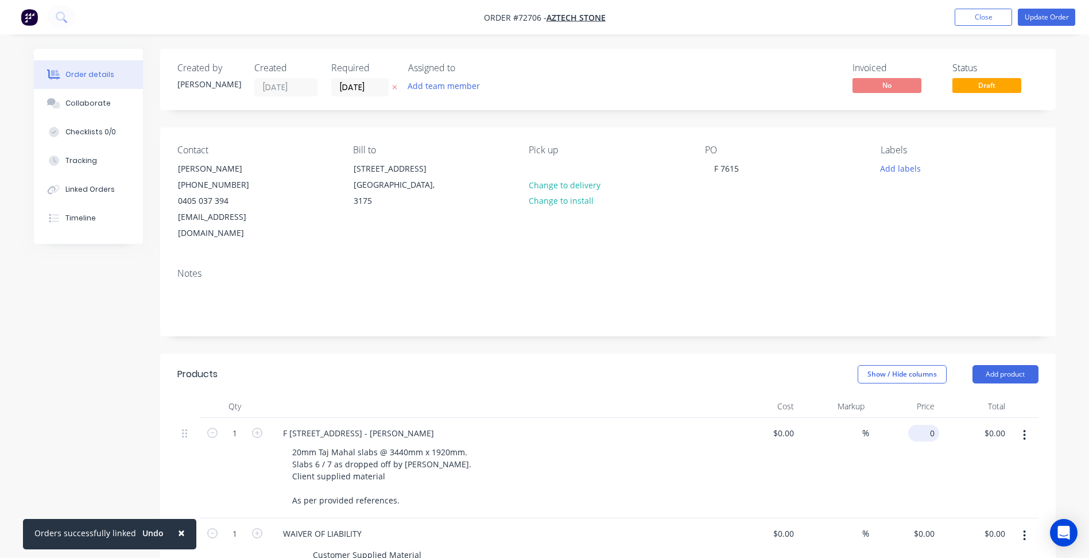
click at [921, 419] on div "0 $0.00" at bounding box center [904, 468] width 71 height 100
type input "$2,137.50"
click at [1050, 18] on button "Update Order" at bounding box center [1046, 17] width 57 height 17
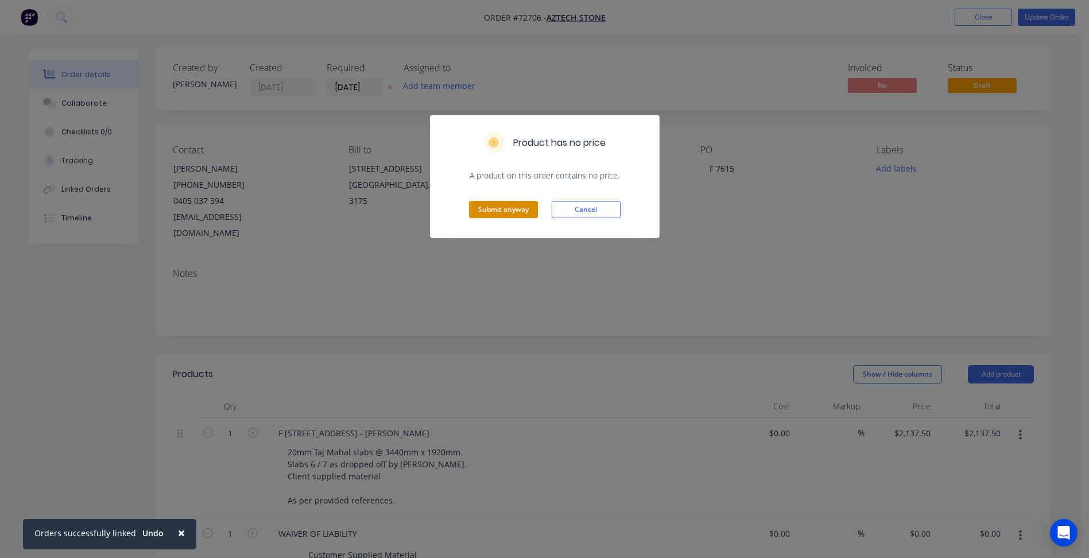
click at [525, 202] on button "Submit anyway" at bounding box center [503, 209] width 69 height 17
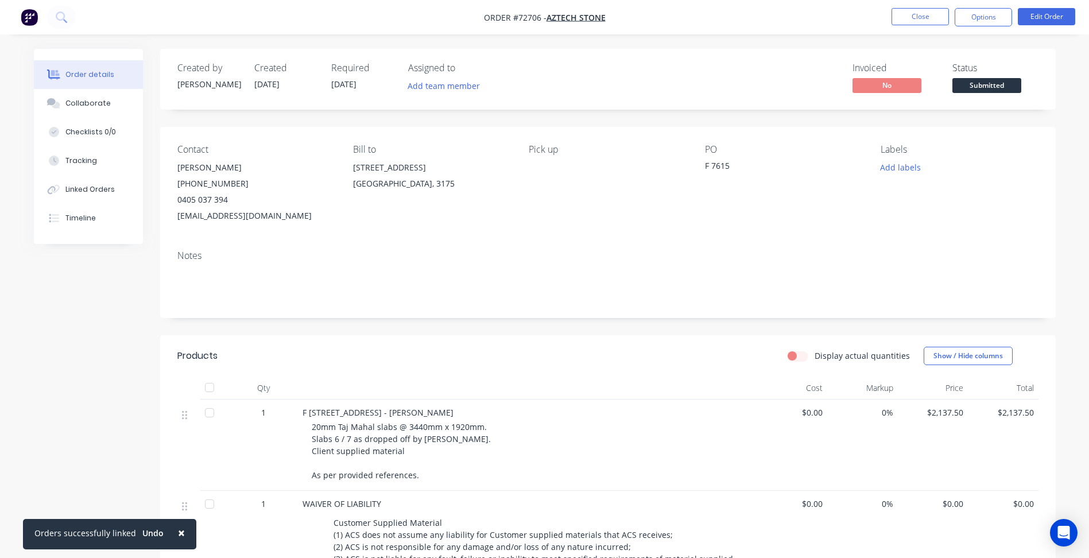
click at [974, 85] on span "Submitted" at bounding box center [986, 85] width 69 height 14
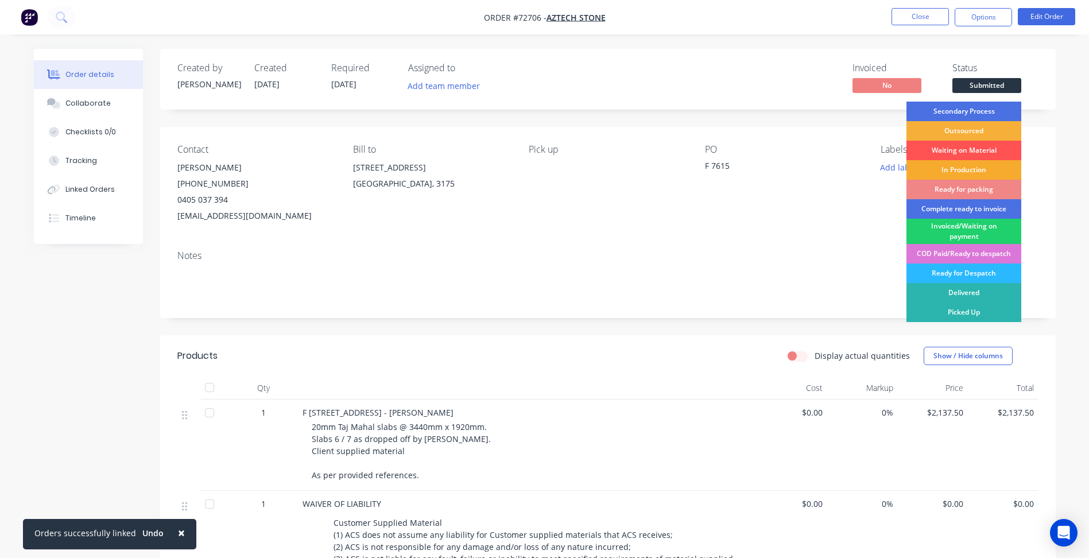
click at [974, 176] on div "In Production" at bounding box center [964, 170] width 115 height 20
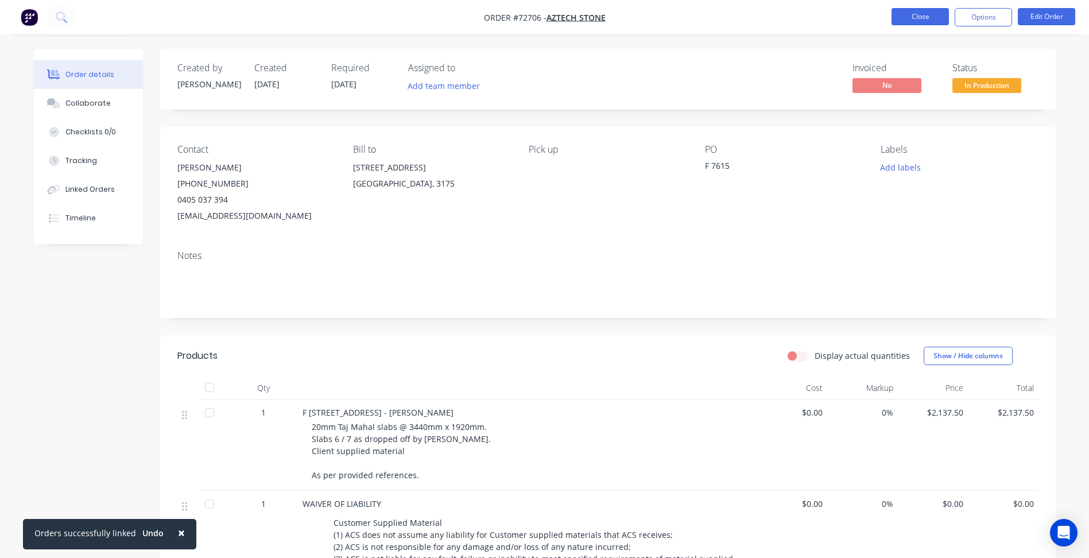
click at [912, 19] on button "Close" at bounding box center [920, 16] width 57 height 17
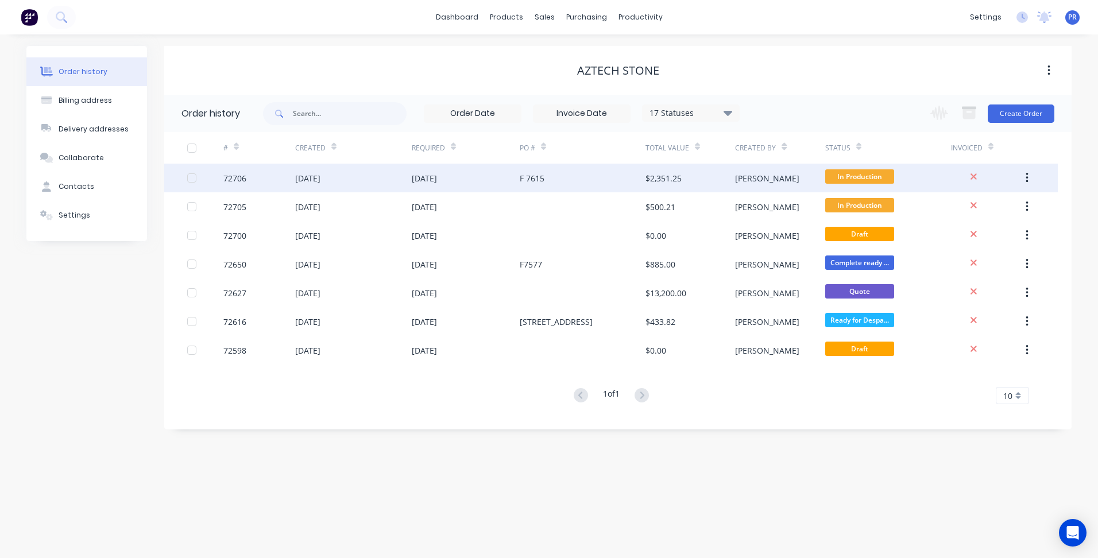
click at [922, 179] on div "In Production" at bounding box center [888, 178] width 126 height 29
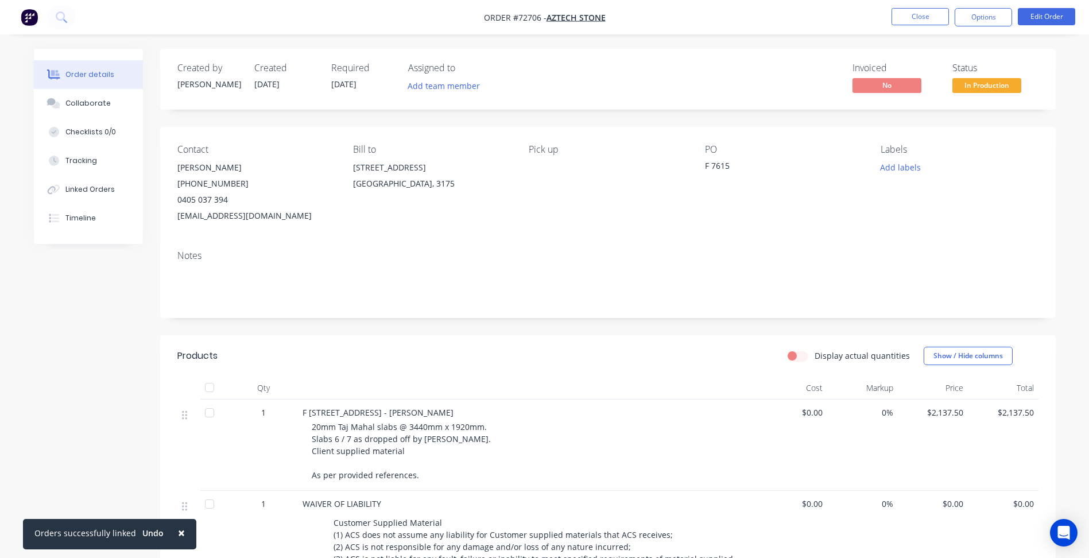
drag, startPoint x: 907, startPoint y: 164, endPoint x: 912, endPoint y: 239, distance: 75.9
click at [907, 164] on button "Add labels" at bounding box center [900, 168] width 53 height 16
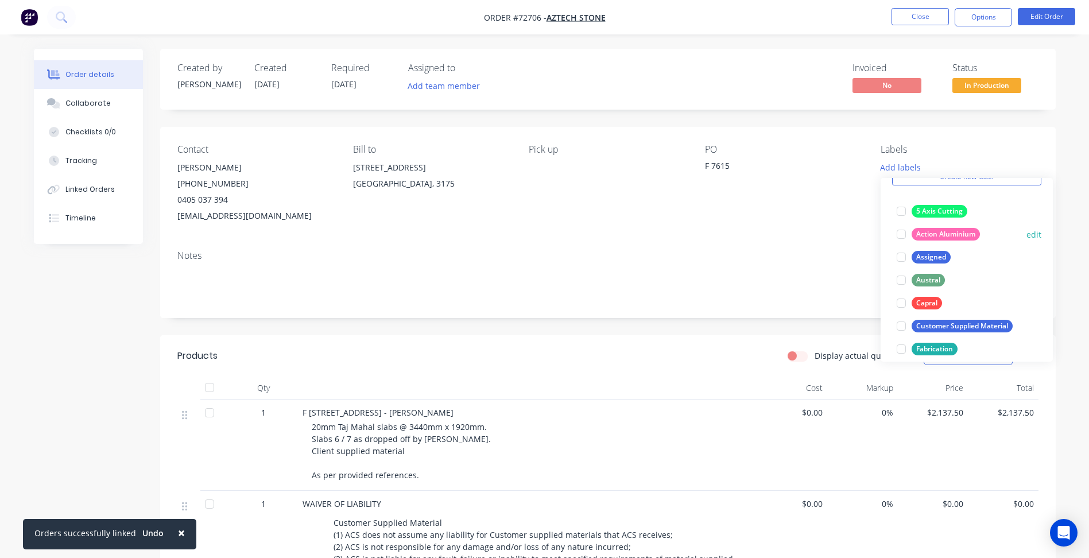
scroll to position [115, 0]
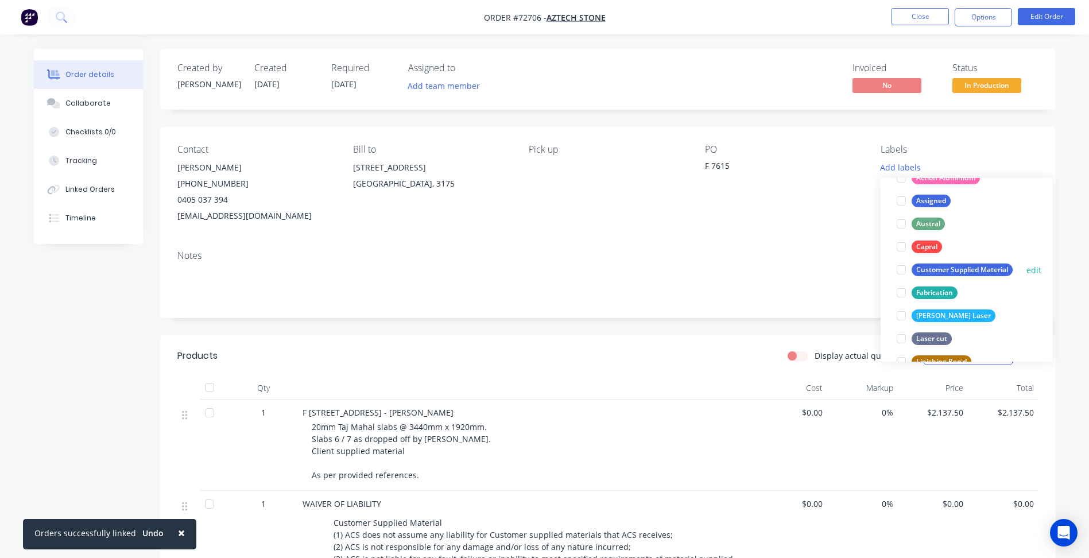
click at [905, 270] on div at bounding box center [901, 269] width 23 height 23
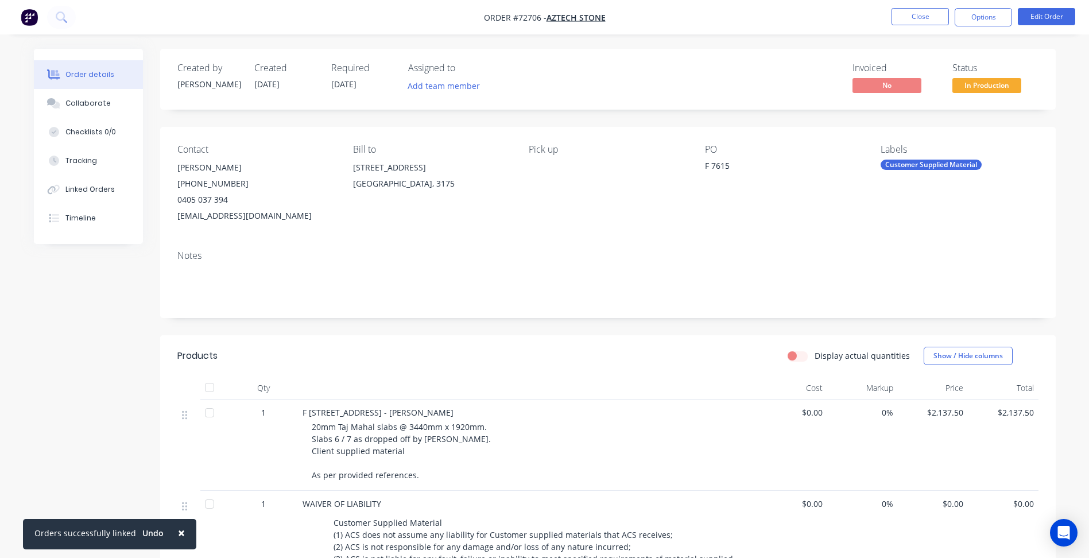
click at [816, 246] on div "Notes" at bounding box center [608, 279] width 896 height 77
click at [921, 20] on button "Close" at bounding box center [920, 16] width 57 height 17
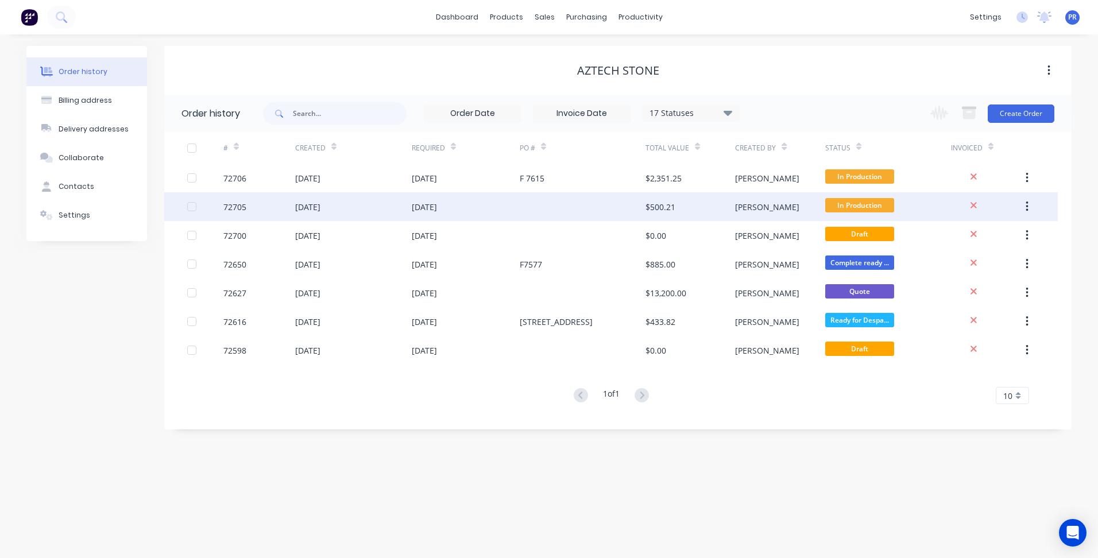
click at [913, 204] on div "In Production" at bounding box center [888, 206] width 126 height 29
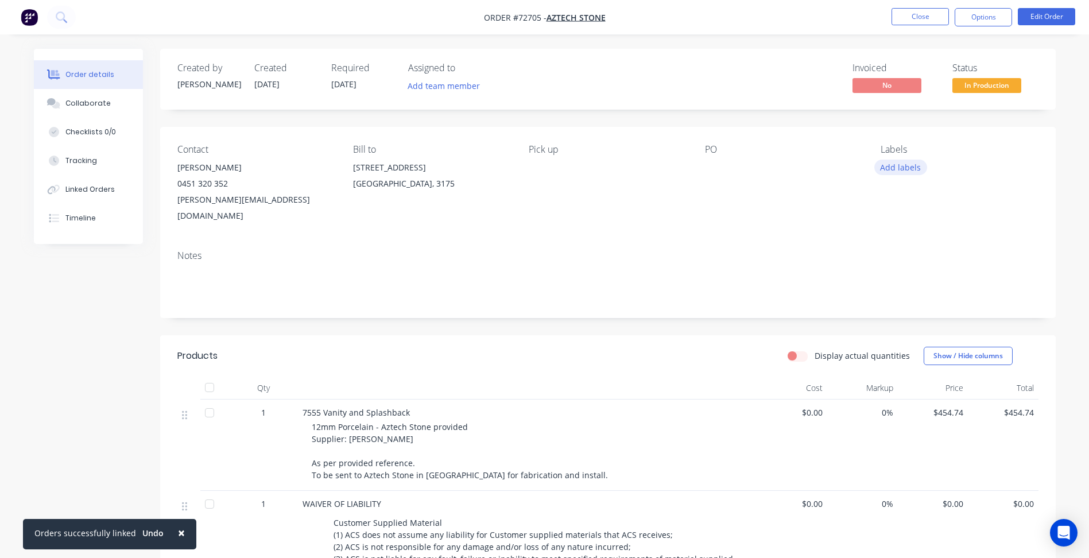
click at [891, 165] on button "Add labels" at bounding box center [900, 168] width 53 height 16
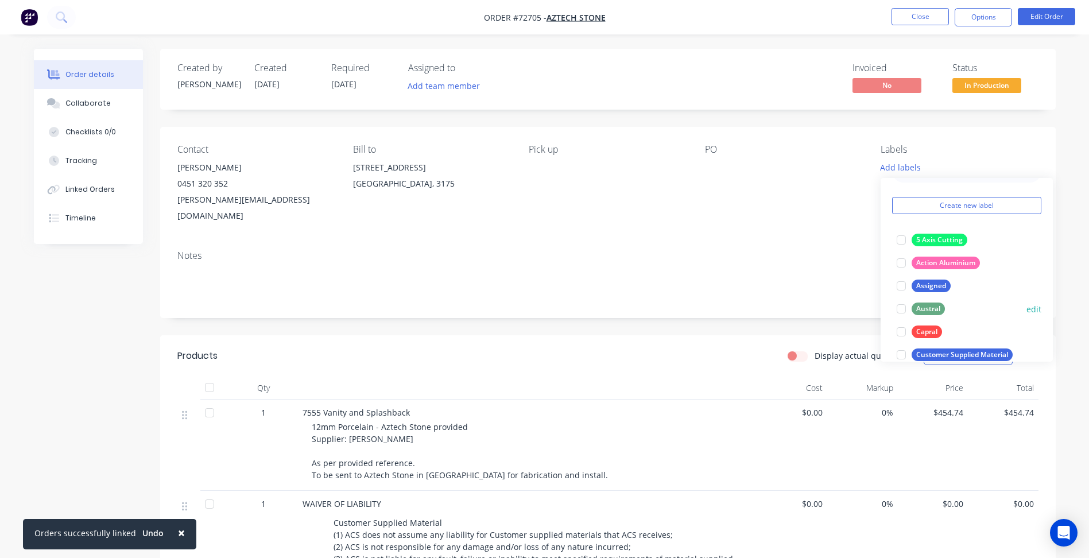
scroll to position [57, 0]
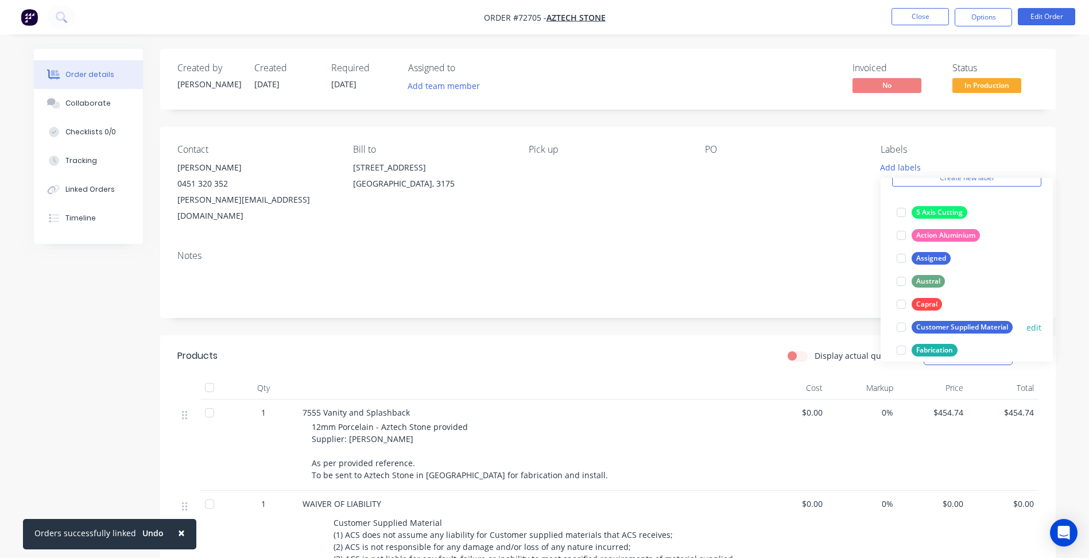
click at [900, 324] on div at bounding box center [901, 327] width 23 height 23
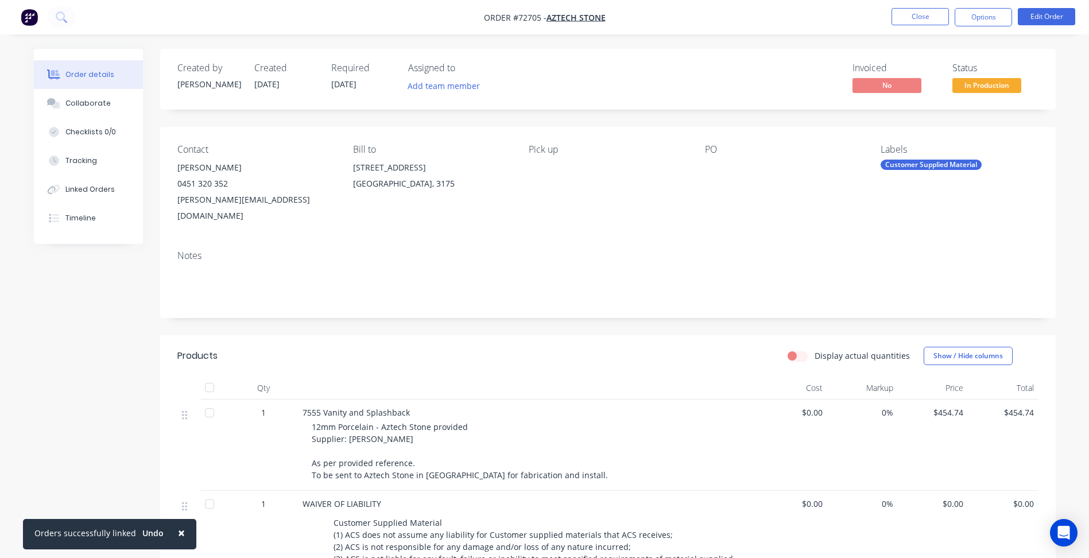
click at [839, 218] on div "Contact [PERSON_NAME] [PHONE_NUMBER] [PERSON_NAME][EMAIL_ADDRESS][DOMAIN_NAME] …" at bounding box center [608, 184] width 896 height 114
click at [925, 17] on button "Close" at bounding box center [920, 16] width 57 height 17
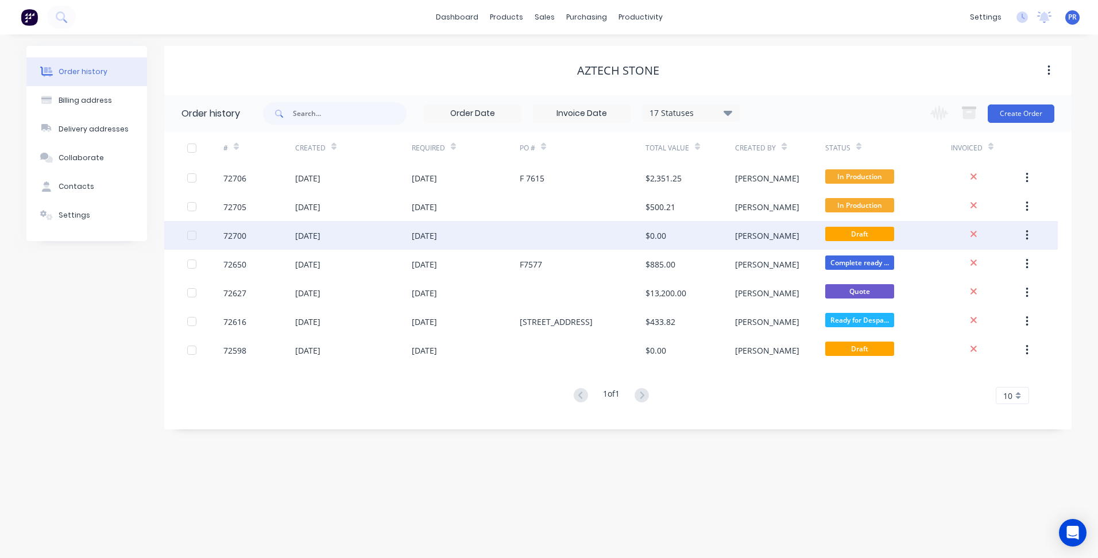
click at [916, 234] on div "Draft" at bounding box center [888, 235] width 126 height 29
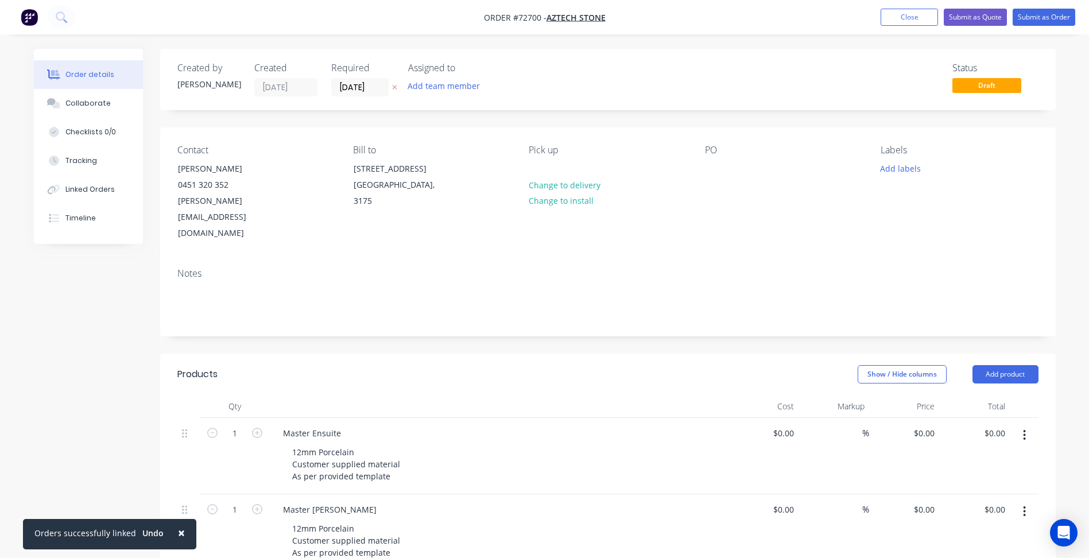
click at [969, 90] on span "Draft" at bounding box center [986, 85] width 69 height 14
click at [905, 168] on button "Add labels" at bounding box center [900, 168] width 53 height 16
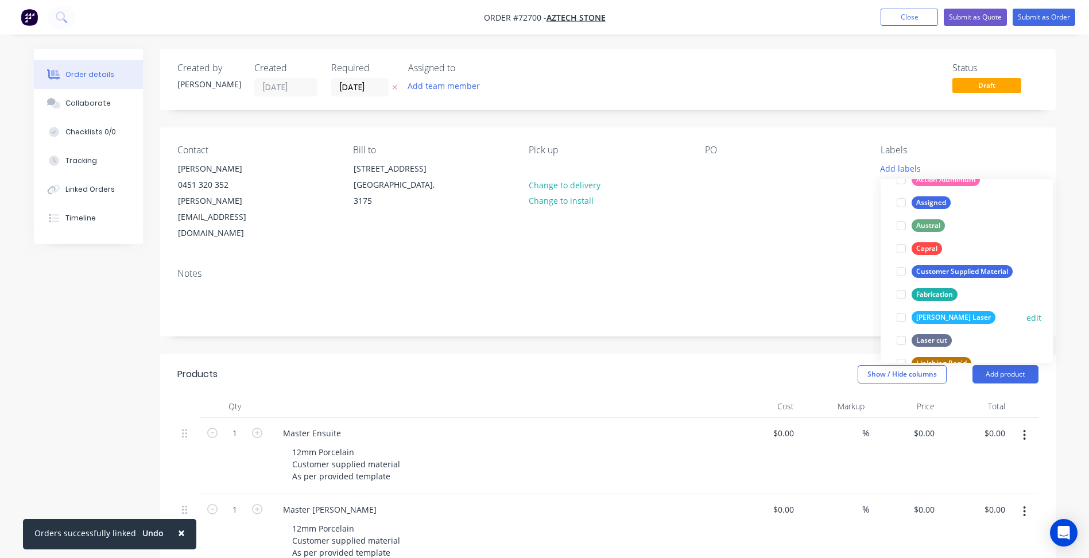
scroll to position [115, 0]
click at [898, 272] on div at bounding box center [901, 270] width 23 height 23
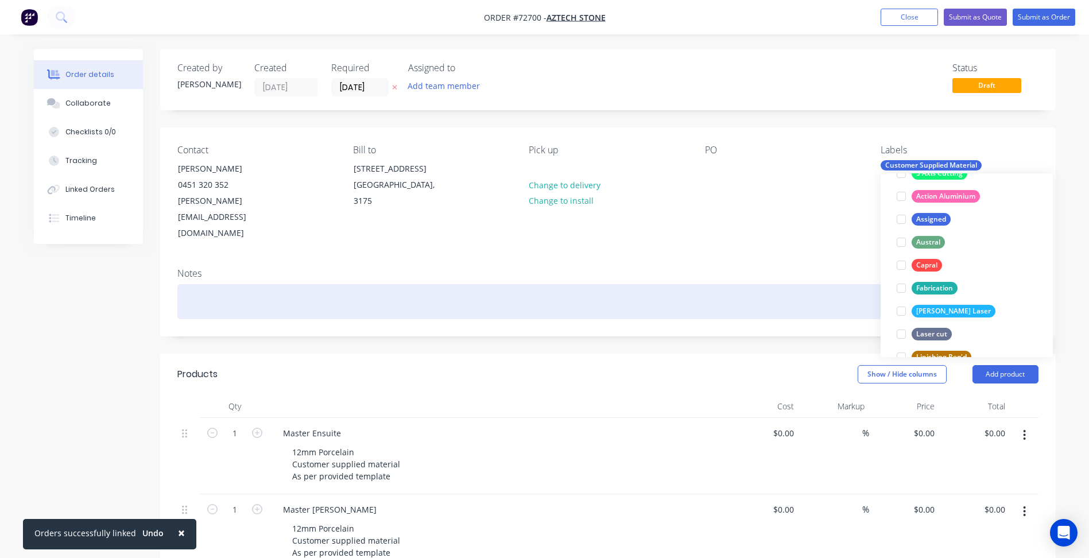
scroll to position [0, 0]
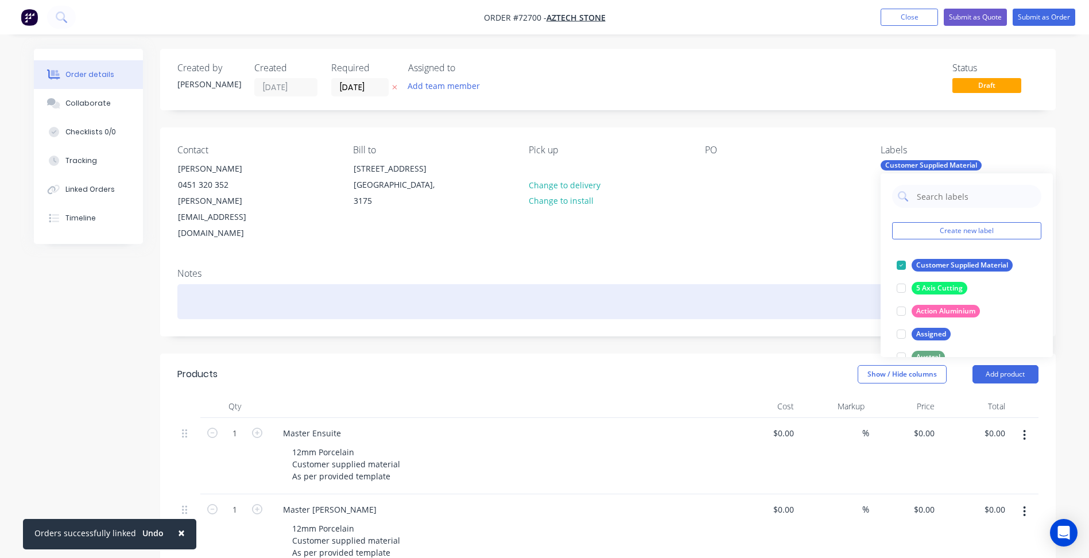
click at [823, 284] on div at bounding box center [607, 301] width 861 height 35
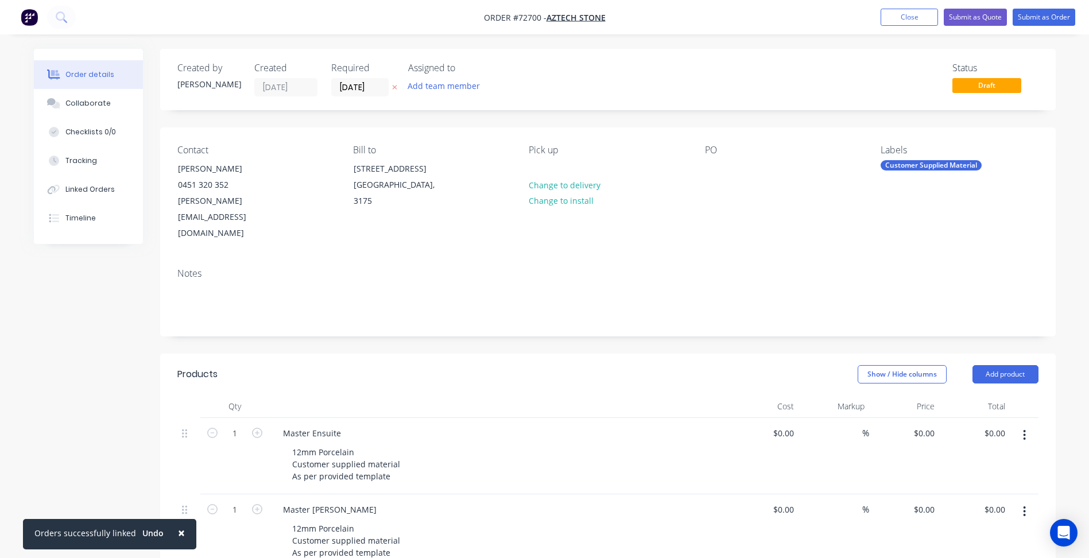
click at [900, 8] on nav "Order #72700 - Aztech Stone Add product Close Submit as Quote Submit as Order" at bounding box center [544, 17] width 1089 height 34
click at [901, 18] on button "Close" at bounding box center [909, 17] width 57 height 17
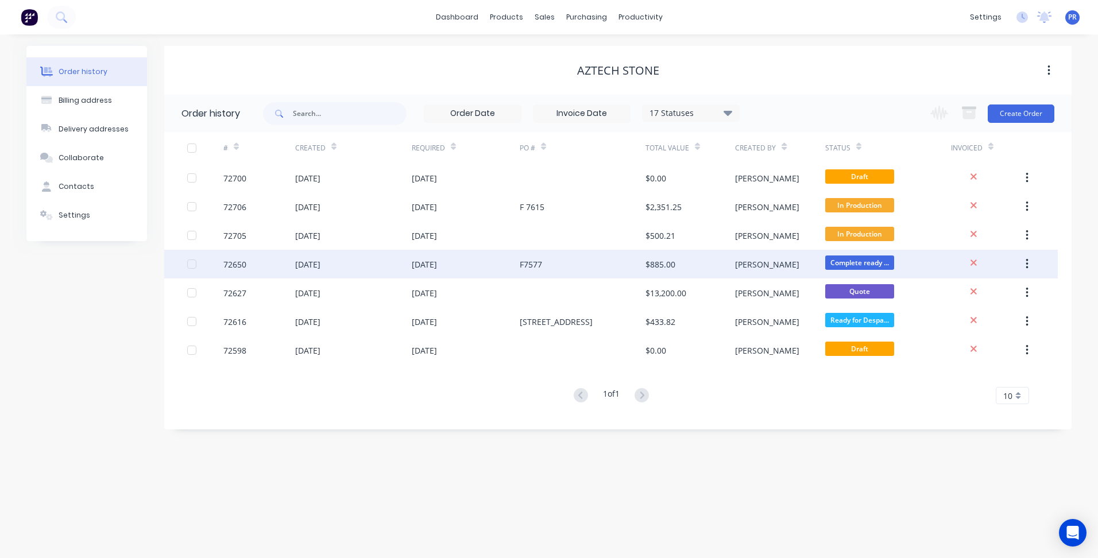
click at [928, 264] on div "Complete ready ..." at bounding box center [888, 264] width 126 height 29
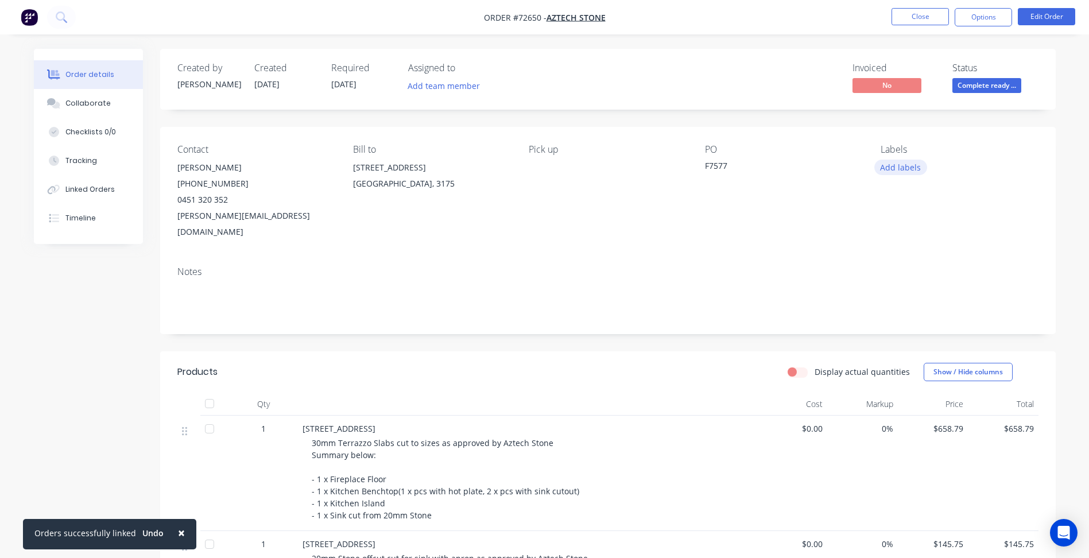
click at [897, 162] on button "Add labels" at bounding box center [900, 168] width 53 height 16
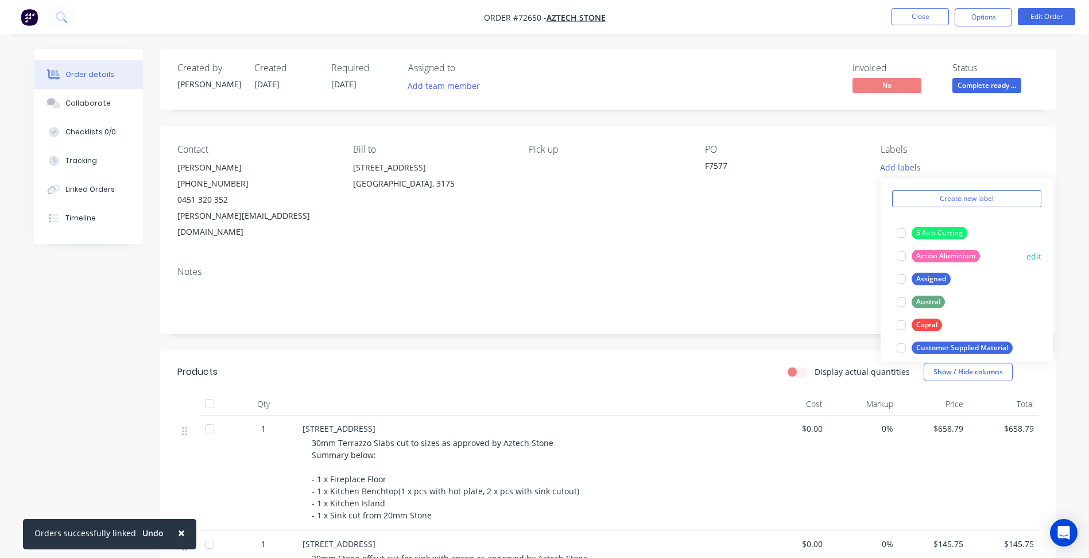
scroll to position [57, 0]
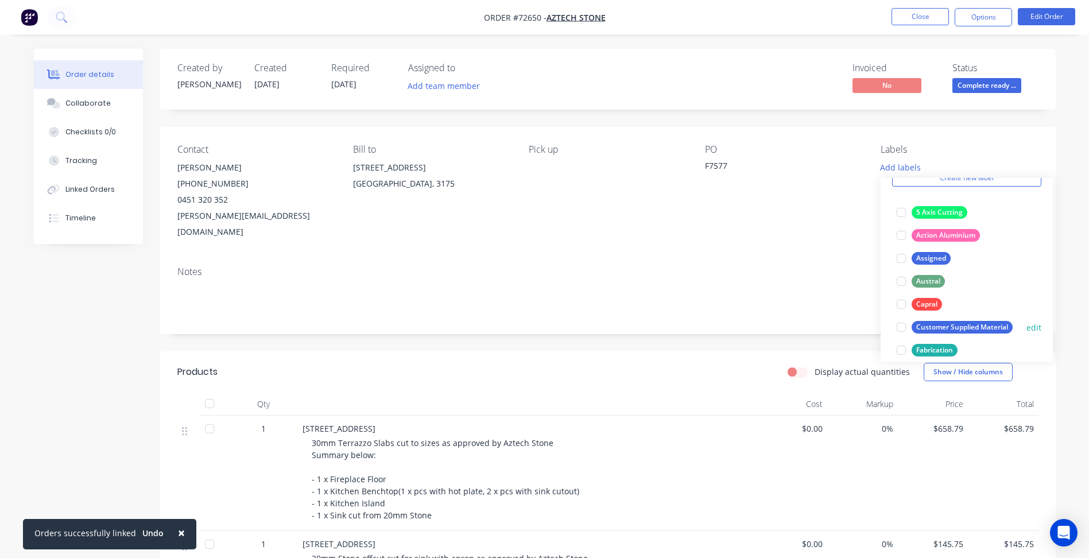
click at [904, 329] on div at bounding box center [901, 327] width 23 height 23
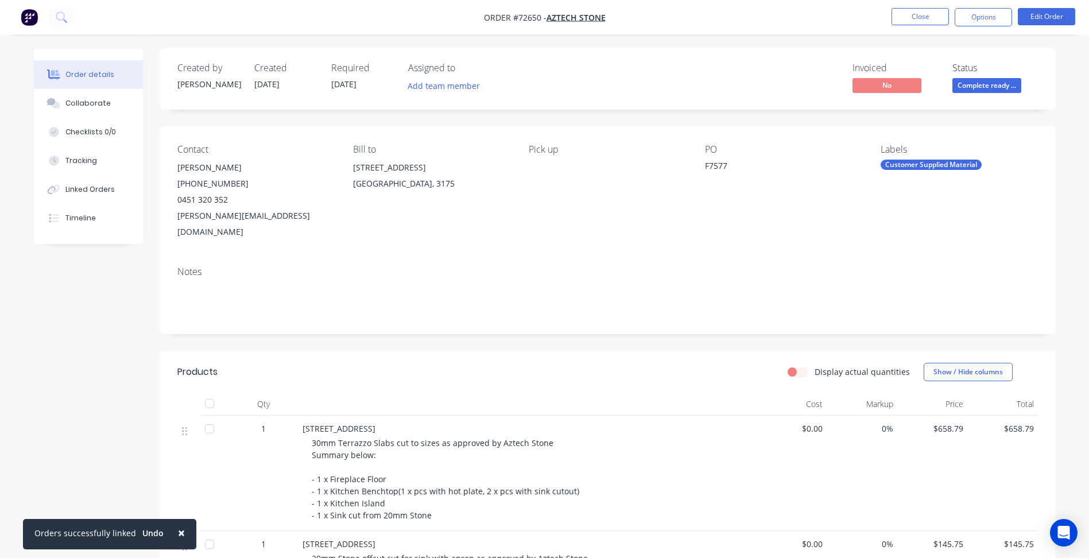
click at [821, 266] on div "Notes" at bounding box center [607, 271] width 861 height 11
click at [921, 19] on button "Close" at bounding box center [920, 16] width 57 height 17
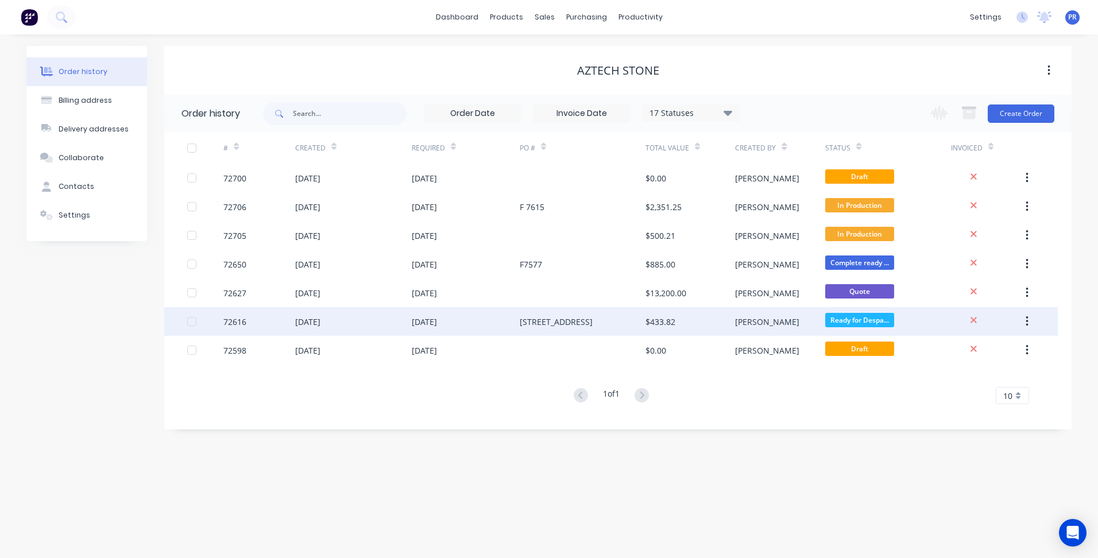
click at [919, 320] on div "Ready for Despa..." at bounding box center [888, 321] width 126 height 29
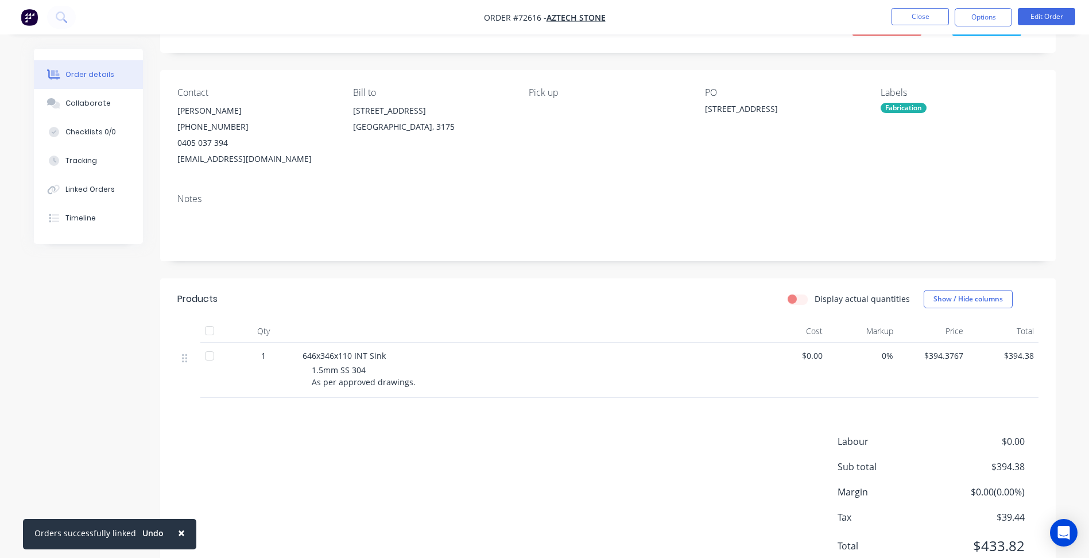
scroll to position [57, 0]
click at [912, 100] on div "Labels Fabrication" at bounding box center [959, 127] width 157 height 80
click at [936, 109] on div "Fabrication" at bounding box center [959, 107] width 157 height 10
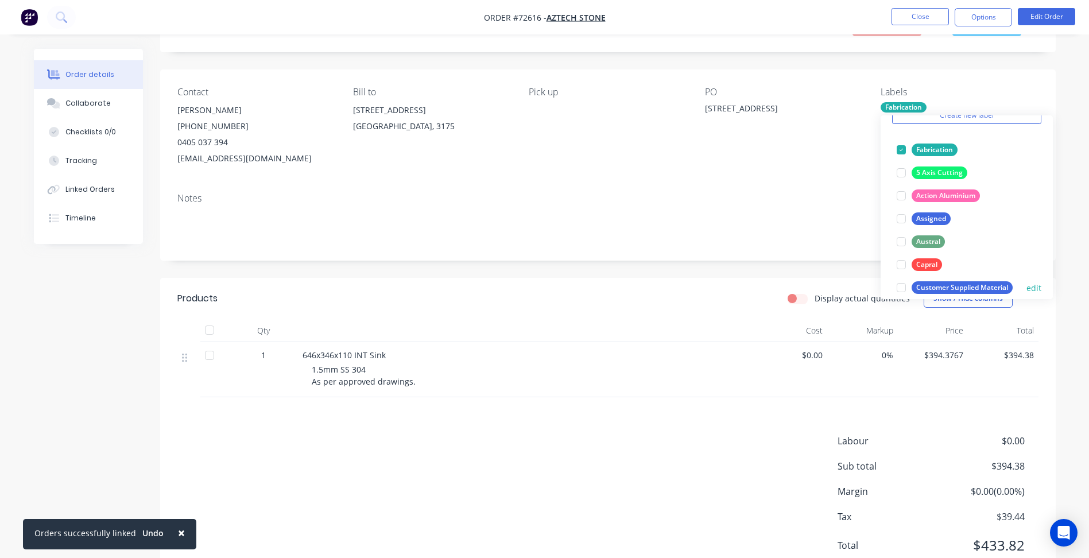
click at [900, 289] on div at bounding box center [901, 287] width 23 height 23
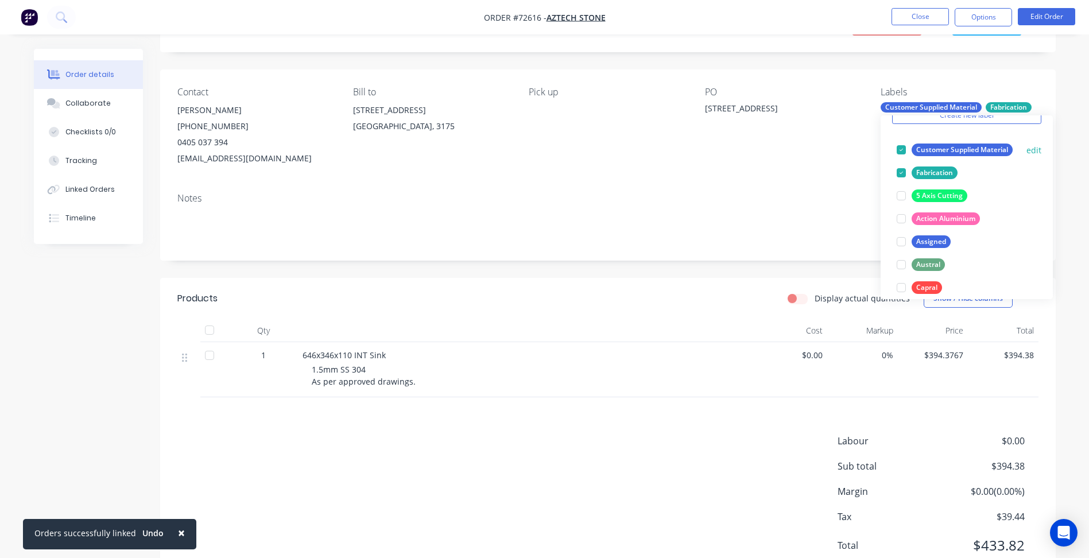
click at [898, 146] on div at bounding box center [901, 149] width 23 height 23
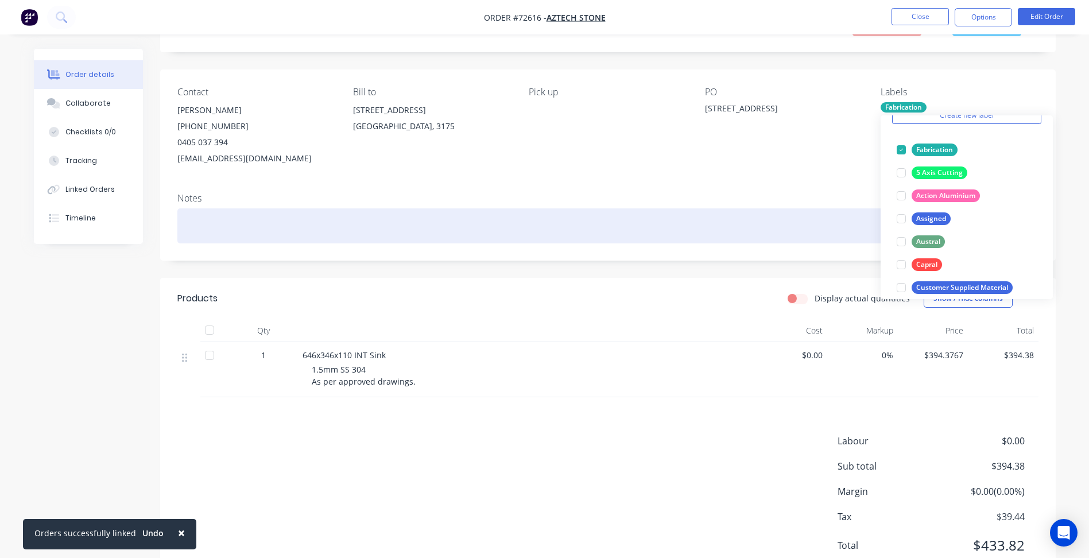
click at [750, 215] on div at bounding box center [607, 225] width 861 height 35
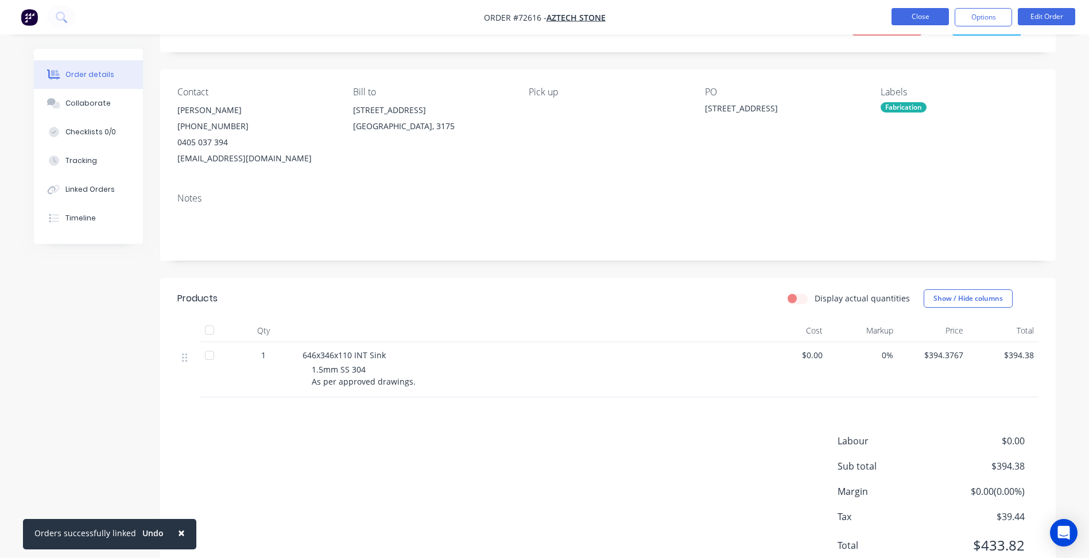
click at [911, 18] on button "Close" at bounding box center [920, 16] width 57 height 17
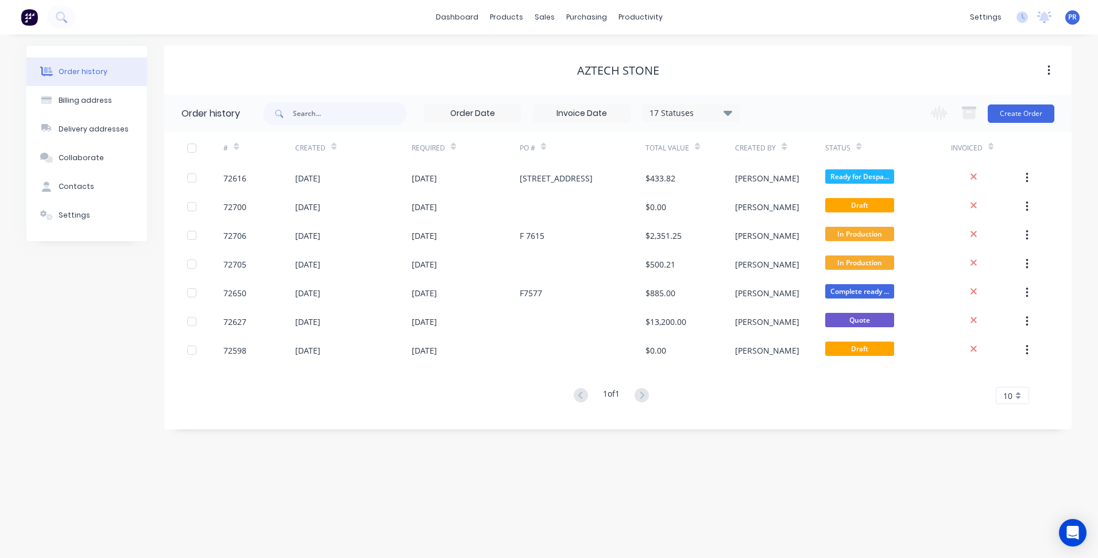
click at [777, 60] on div "Aztech Stone" at bounding box center [617, 70] width 907 height 21
click at [570, 61] on link "Sales Orders" at bounding box center [605, 54] width 152 height 23
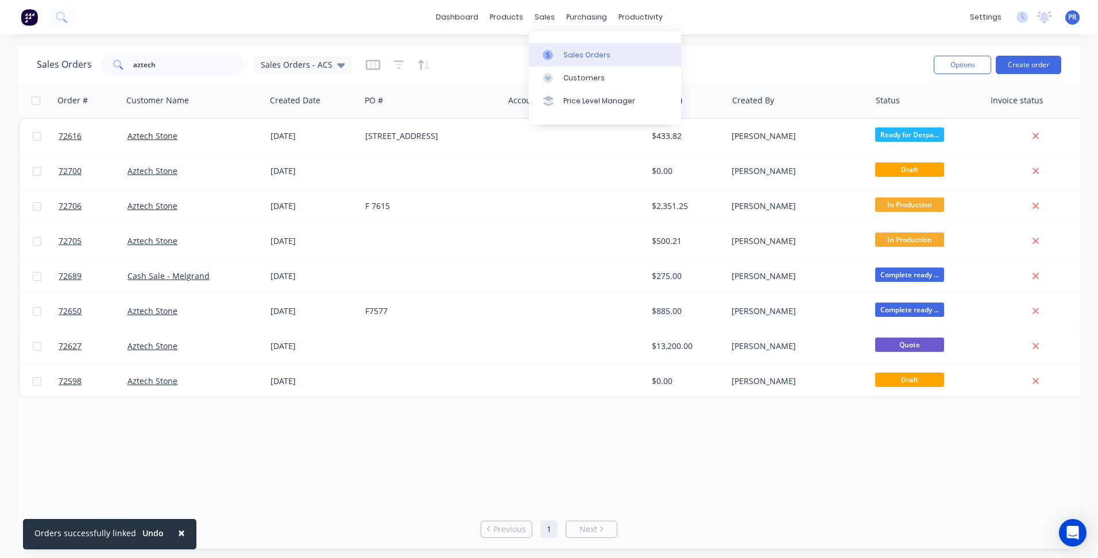
click at [560, 53] on link "Sales Orders" at bounding box center [605, 54] width 152 height 23
click at [1024, 65] on button "Create order" at bounding box center [1027, 65] width 65 height 18
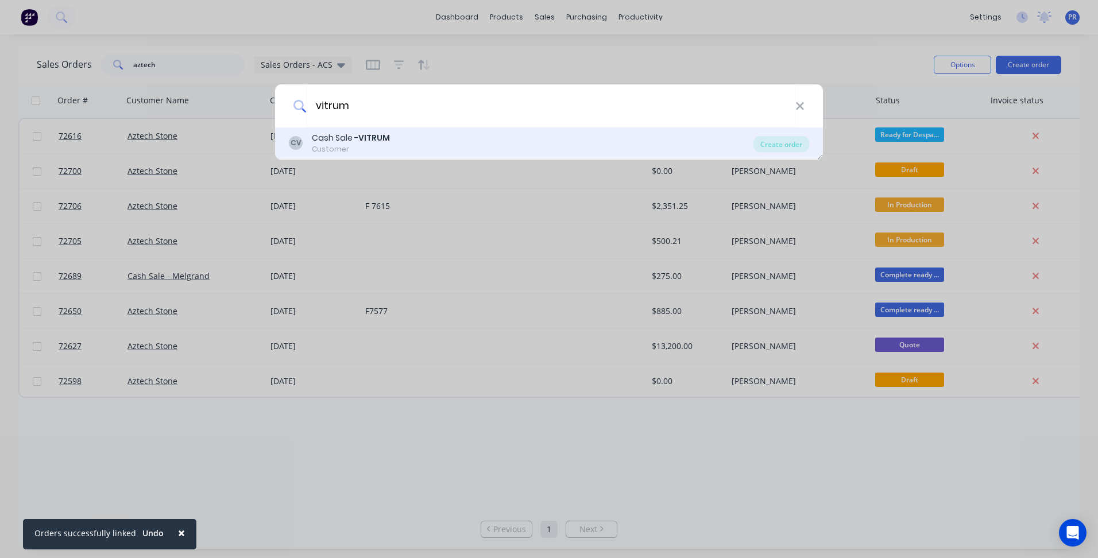
type input "vitrum"
click at [368, 145] on div "Customer" at bounding box center [351, 149] width 78 height 10
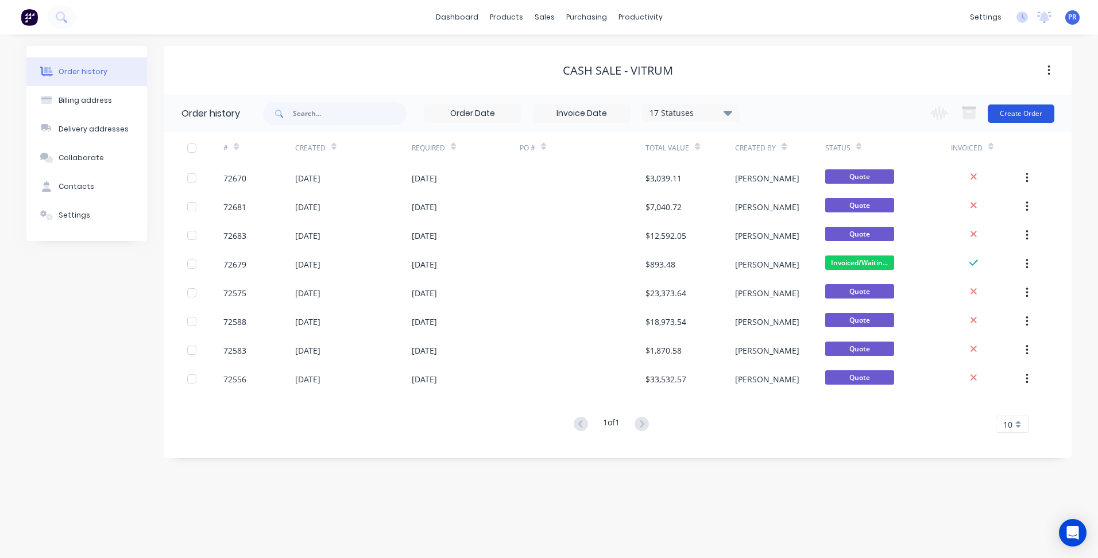
click at [1032, 118] on button "Create Order" at bounding box center [1020, 113] width 67 height 18
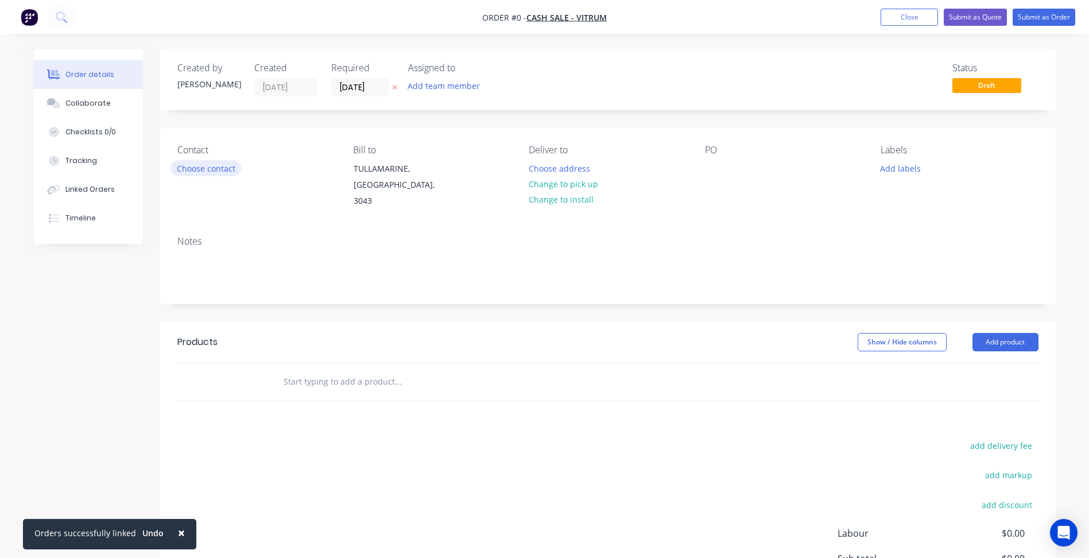
click at [208, 165] on button "Choose contact" at bounding box center [206, 168] width 71 height 16
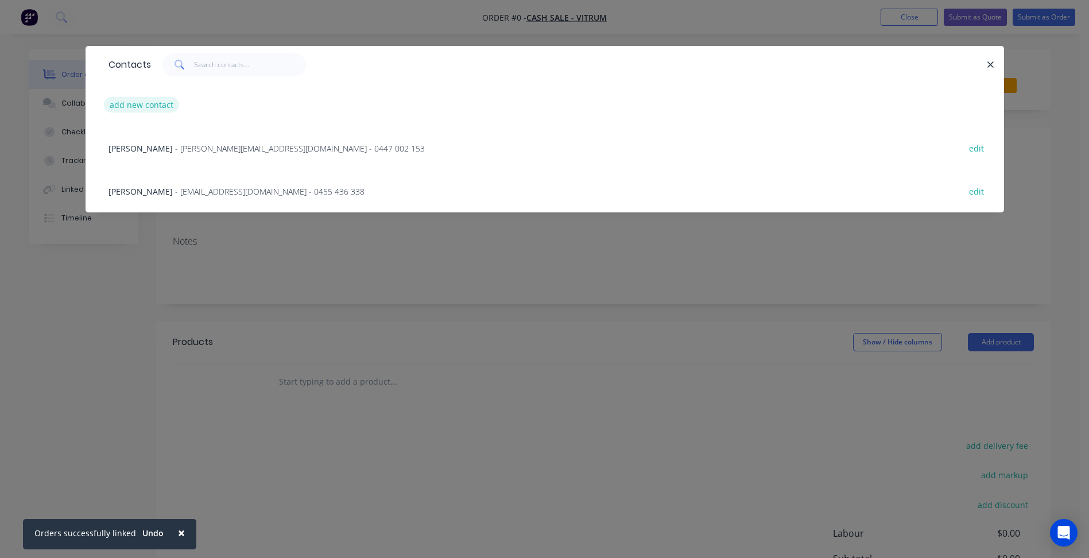
click at [141, 105] on button "add new contact" at bounding box center [142, 105] width 76 height 16
select select "AU"
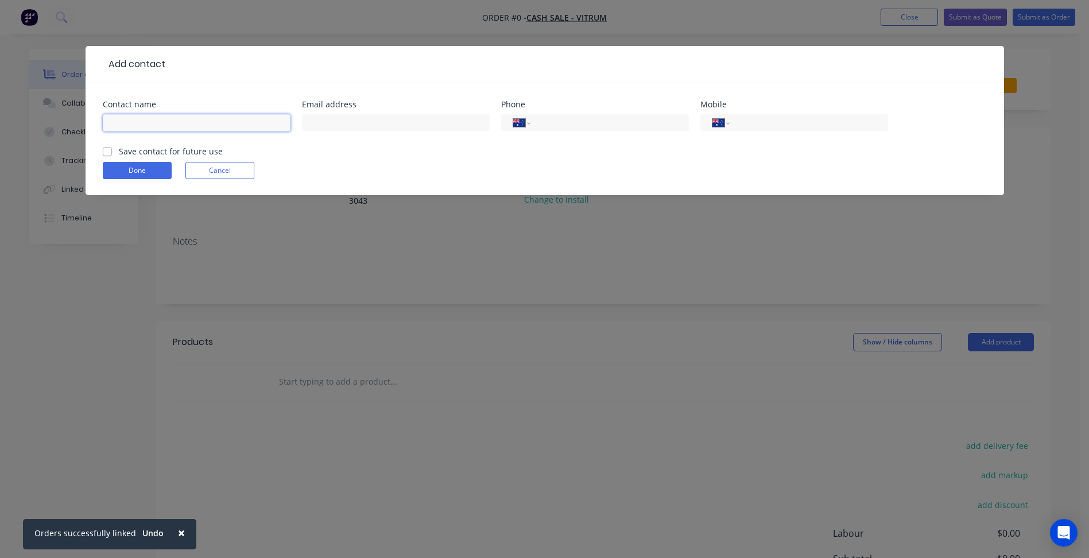
click at [144, 124] on input "text" at bounding box center [197, 122] width 188 height 17
type input "[PERSON_NAME]"
drag, startPoint x: 407, startPoint y: 126, endPoint x: 665, endPoint y: 142, distance: 258.9
click at [407, 126] on input "text" at bounding box center [396, 122] width 188 height 17
paste input "[PERSON_NAME][EMAIL_ADDRESS][DOMAIN_NAME]"
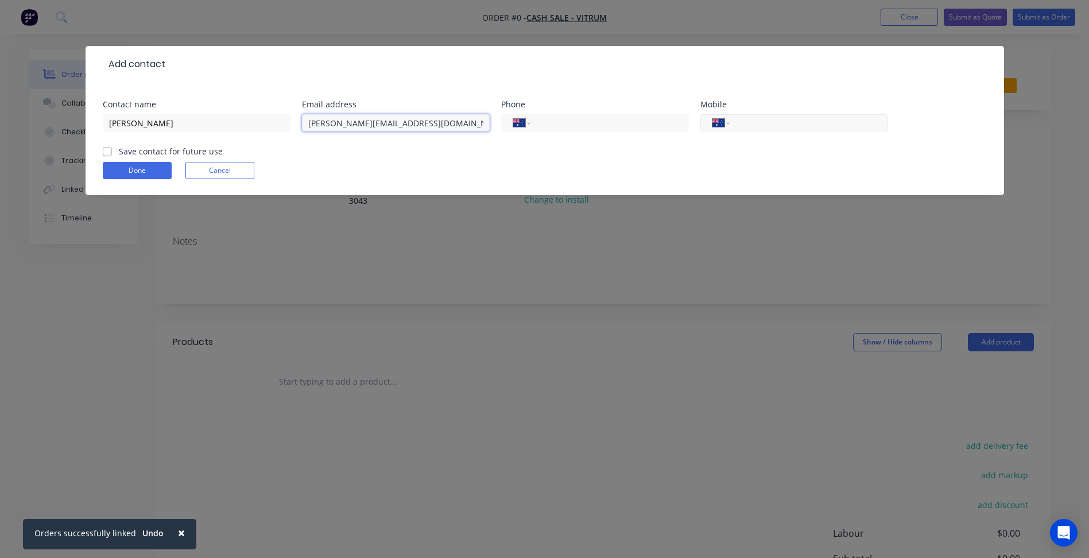
type input "[PERSON_NAME][EMAIL_ADDRESS][DOMAIN_NAME]"
drag, startPoint x: 762, startPoint y: 118, endPoint x: 734, endPoint y: 137, distance: 33.1
click at [762, 118] on input "tel" at bounding box center [807, 123] width 138 height 13
type input "0448 750 548"
click at [636, 124] on input "tel" at bounding box center [608, 123] width 138 height 13
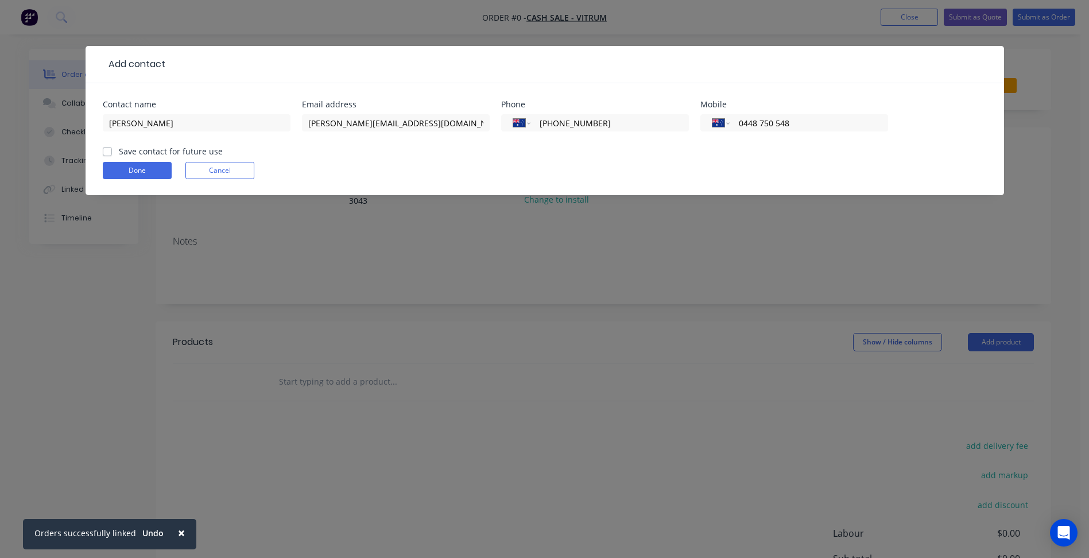
type input "[PHONE_NUMBER]"
click at [195, 148] on label "Save contact for future use" at bounding box center [171, 151] width 104 height 12
click at [112, 148] on input "Save contact for future use" at bounding box center [107, 150] width 9 height 11
checkbox input "true"
click at [157, 166] on button "Done" at bounding box center [137, 170] width 69 height 17
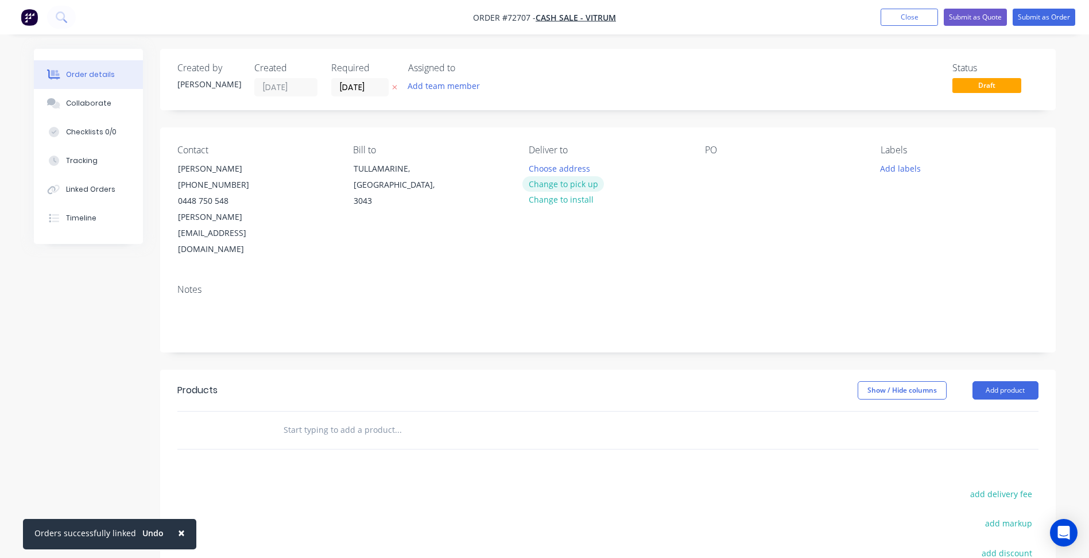
click at [551, 185] on button "Change to pick up" at bounding box center [563, 184] width 82 height 16
click at [363, 87] on input "[DATE]" at bounding box center [360, 87] width 56 height 17
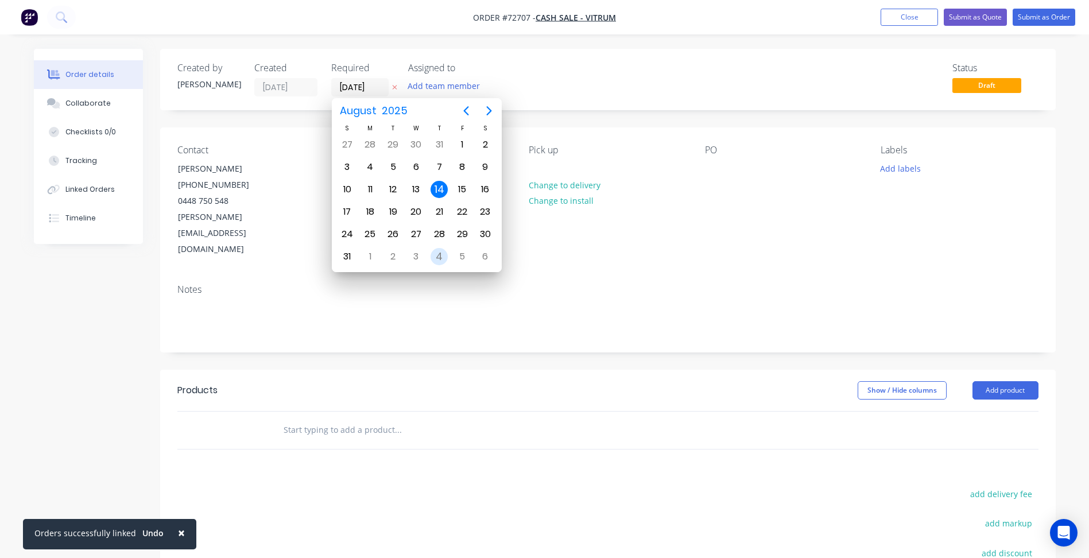
click at [435, 250] on div "4" at bounding box center [439, 256] width 17 height 17
type input "[DATE]"
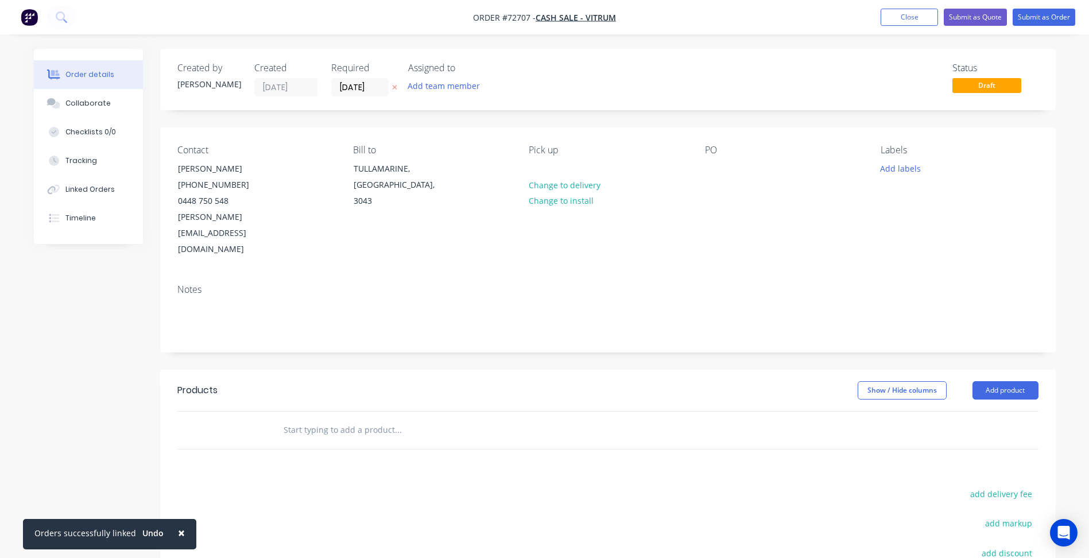
click at [344, 381] on div "Products" at bounding box center [268, 390] width 183 height 18
click at [1010, 381] on button "Add product" at bounding box center [1006, 390] width 66 height 18
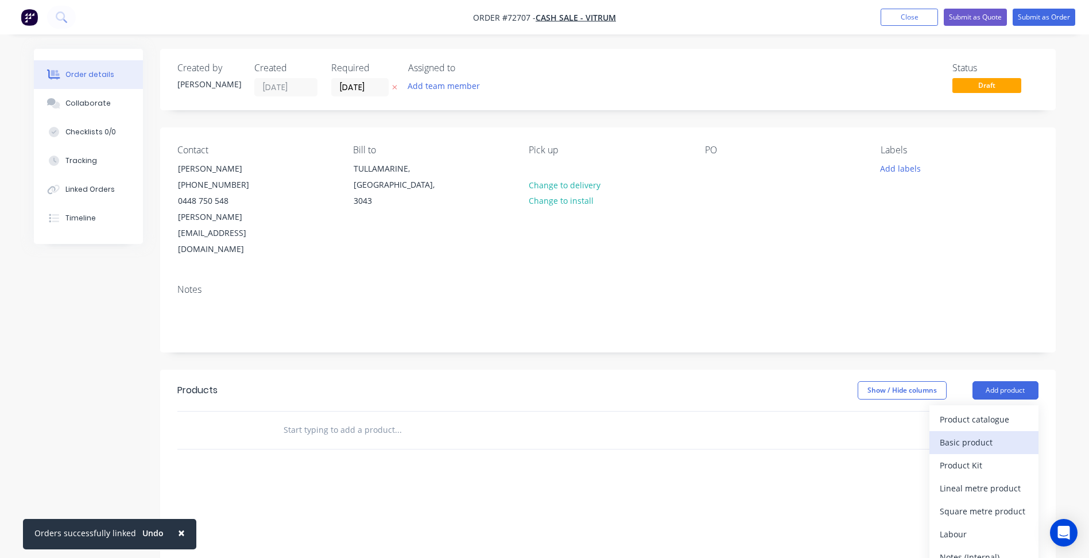
click at [990, 434] on div "Basic product" at bounding box center [984, 442] width 88 height 17
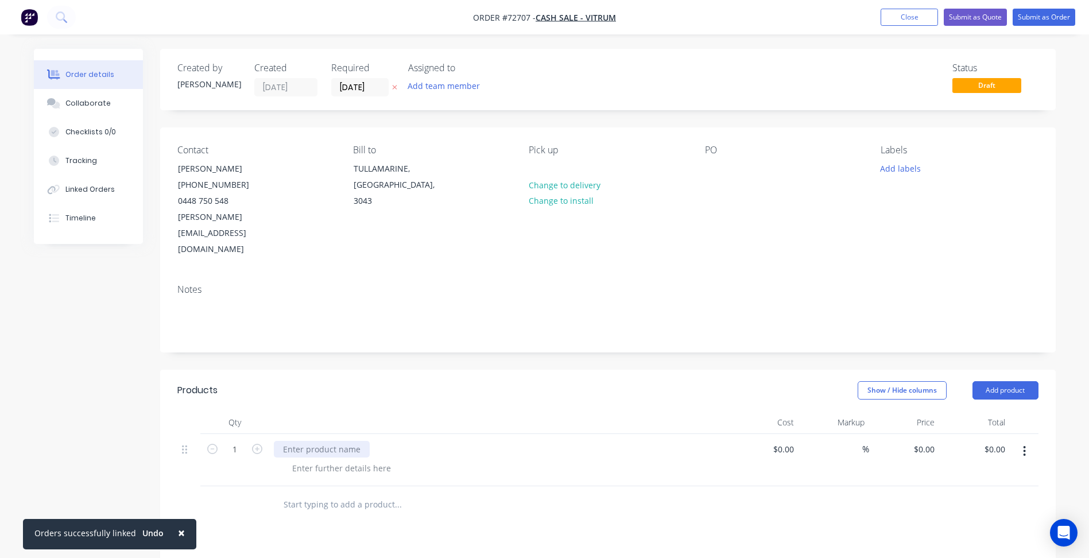
click at [325, 441] on div at bounding box center [322, 449] width 96 height 17
click at [346, 460] on div at bounding box center [341, 468] width 117 height 17
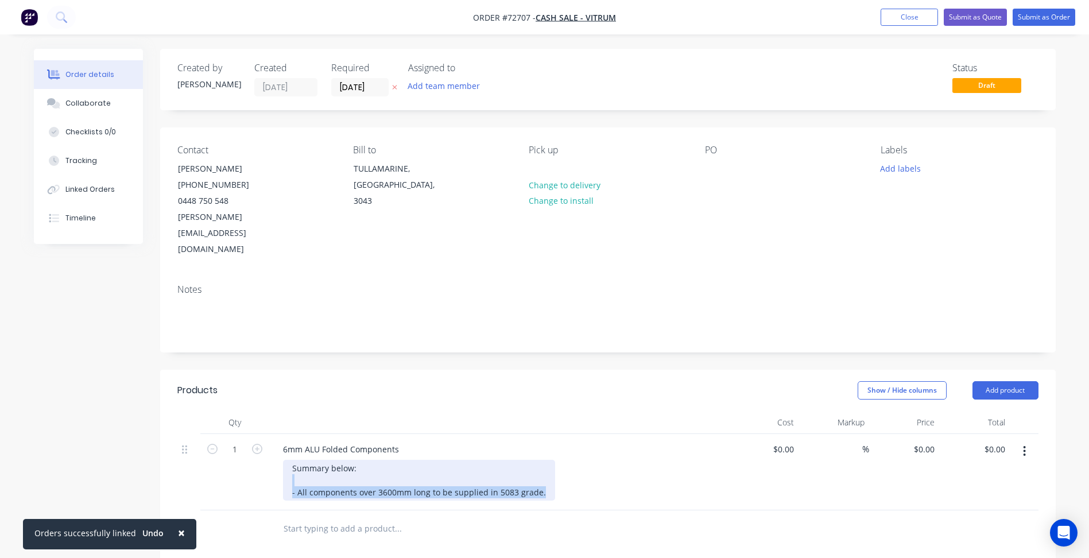
copy div "- All components over 3600mm long to be supplied in 5083 grade."
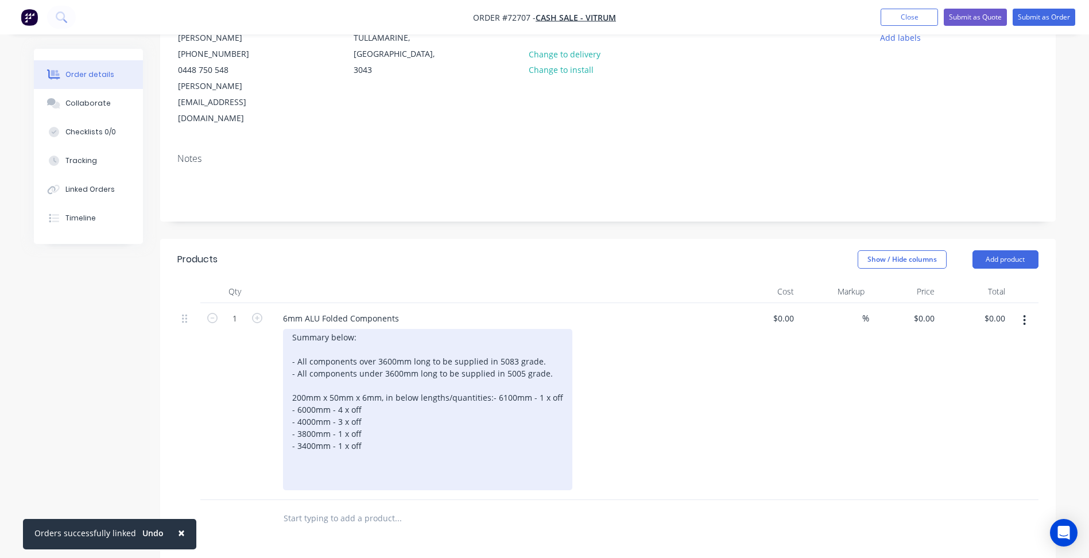
scroll to position [176, 0]
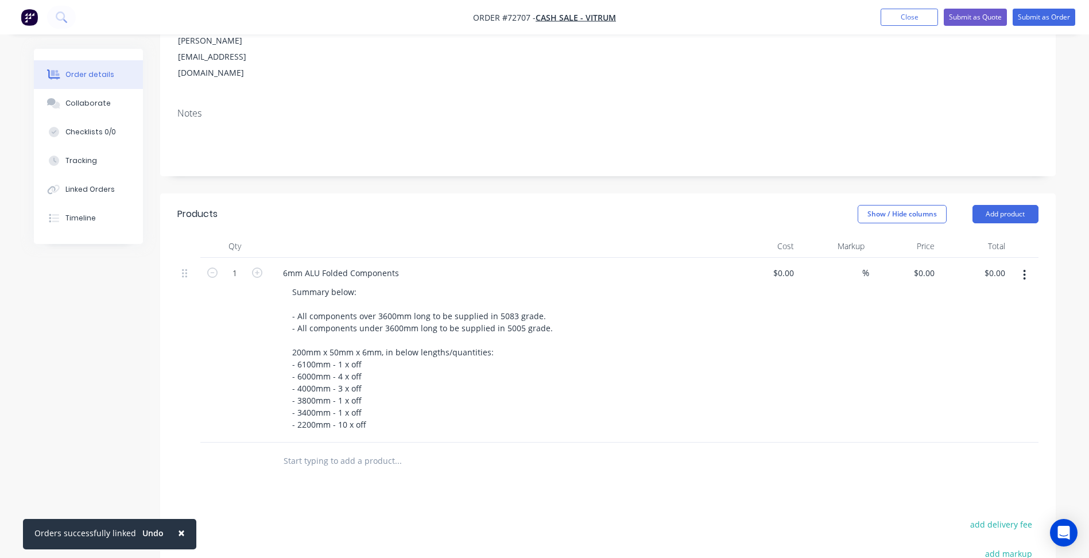
click at [344, 443] on div at bounding box center [475, 461] width 413 height 37
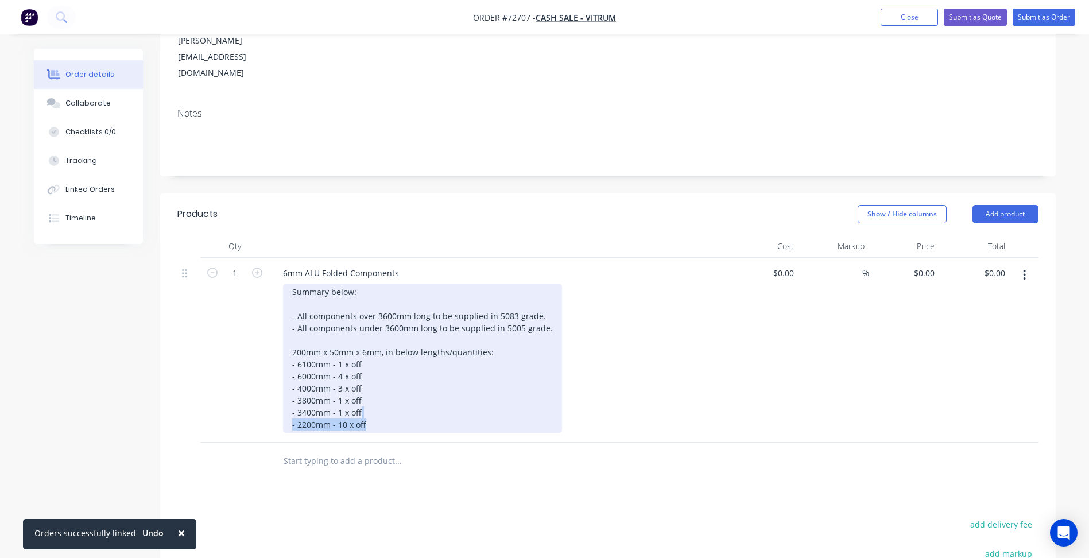
click at [376, 389] on div "Summary below: - All components over 3600mm long to be supplied in 5083 grade. …" at bounding box center [422, 358] width 279 height 149
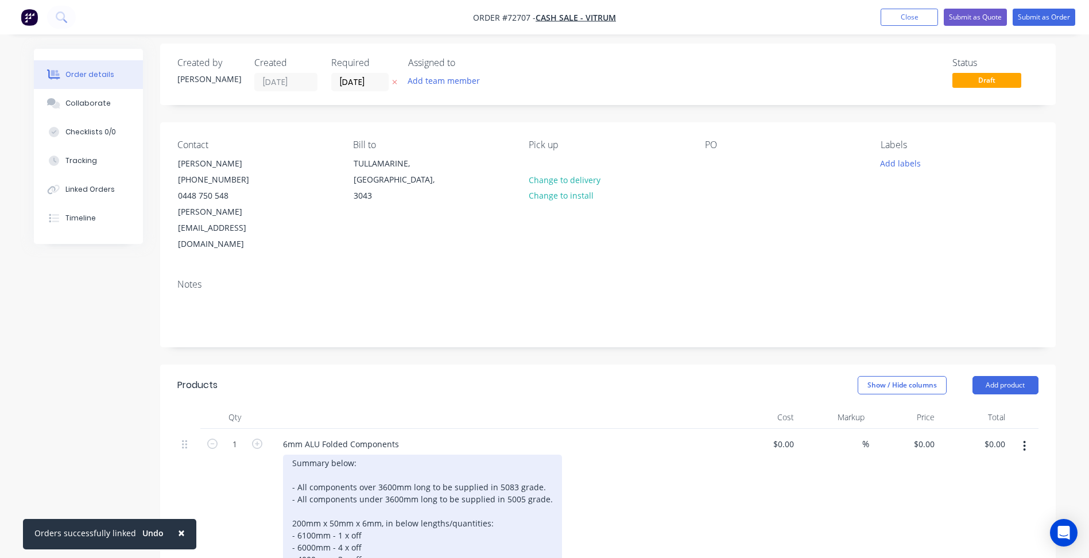
scroll to position [4, 0]
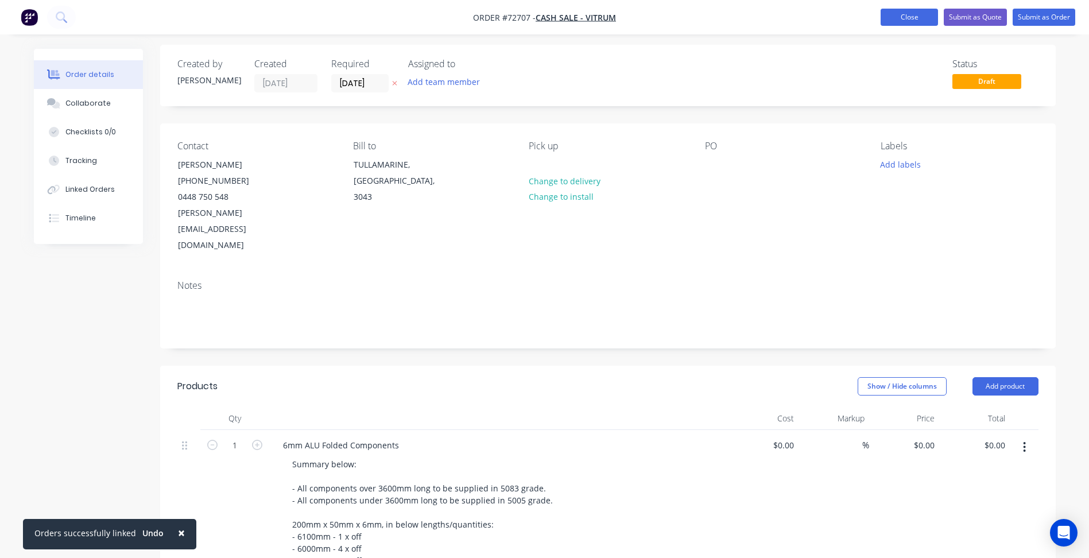
click at [909, 24] on button "Close" at bounding box center [909, 17] width 57 height 17
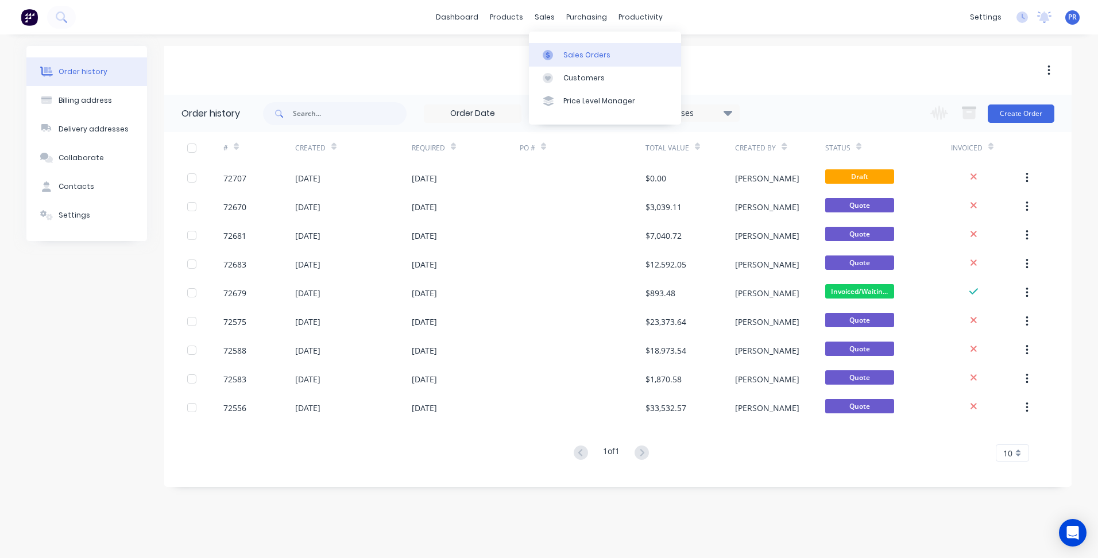
click at [565, 50] on div "Sales Orders" at bounding box center [586, 55] width 47 height 10
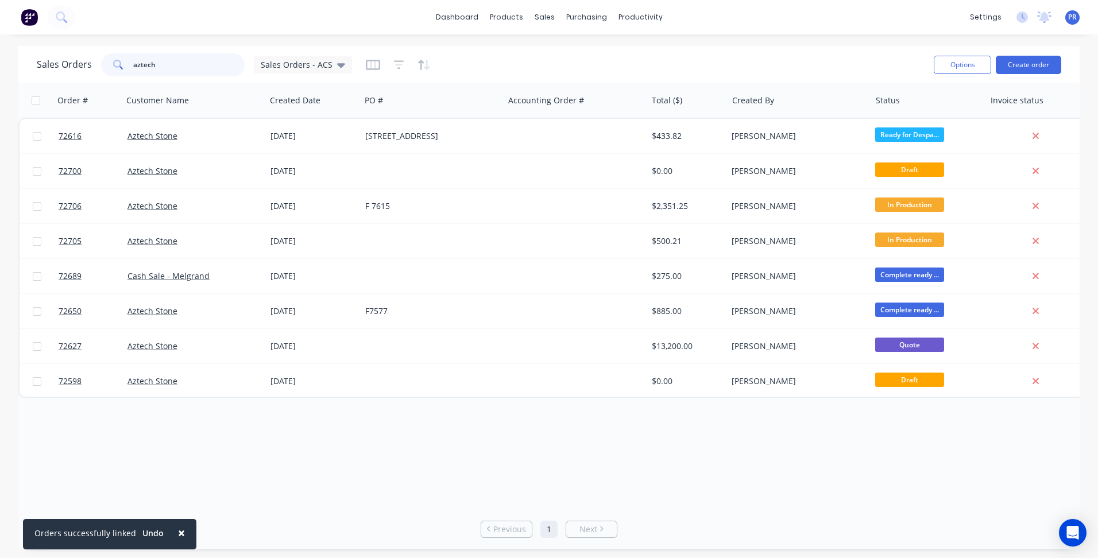
drag, startPoint x: 159, startPoint y: 67, endPoint x: 95, endPoint y: 59, distance: 64.2
click at [83, 61] on div "Sales Orders aztech Sales Orders - ACS" at bounding box center [194, 64] width 315 height 23
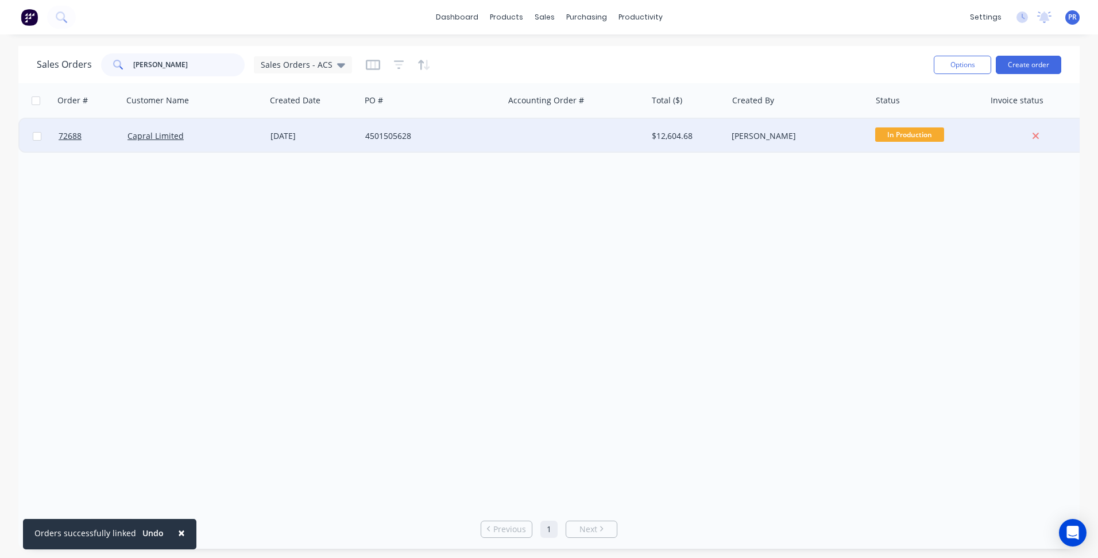
type input "[PERSON_NAME]"
click at [215, 133] on div "Capral Limited" at bounding box center [190, 135] width 127 height 11
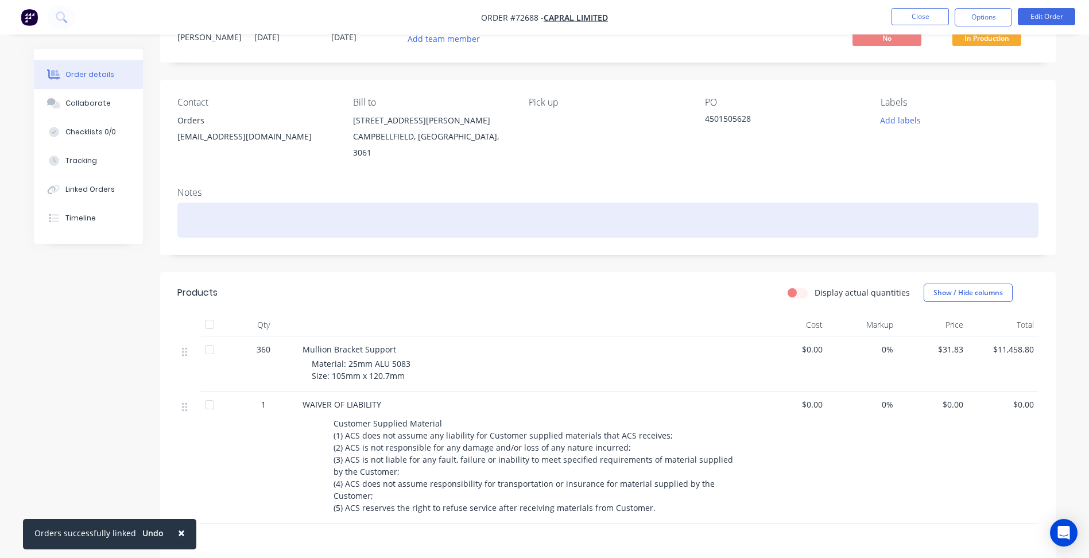
scroll to position [115, 0]
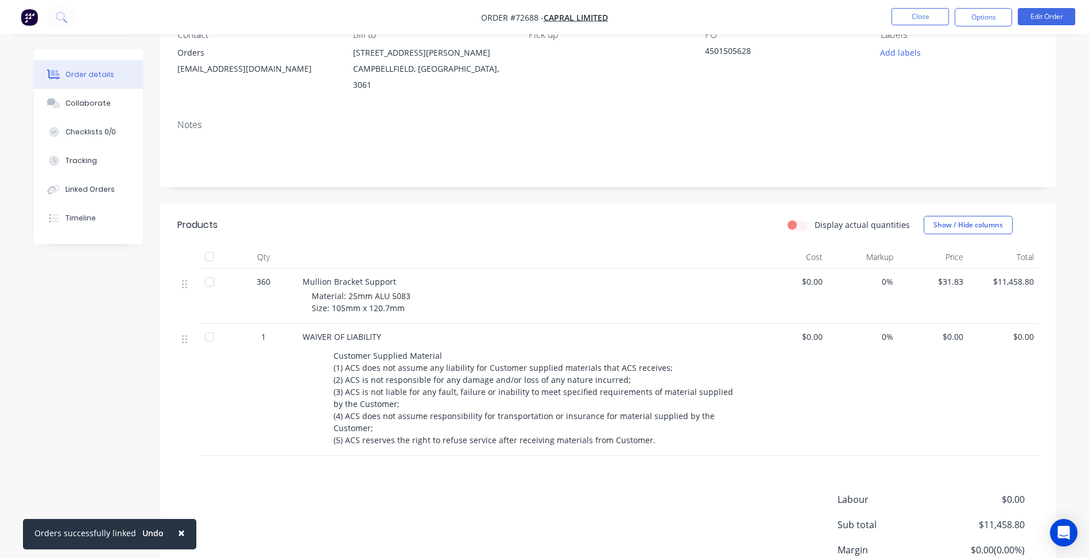
click at [696, 180] on div "Created by [PERSON_NAME] Created [DATE] Required [DATE] Assigned to Add team me…" at bounding box center [608, 288] width 896 height 709
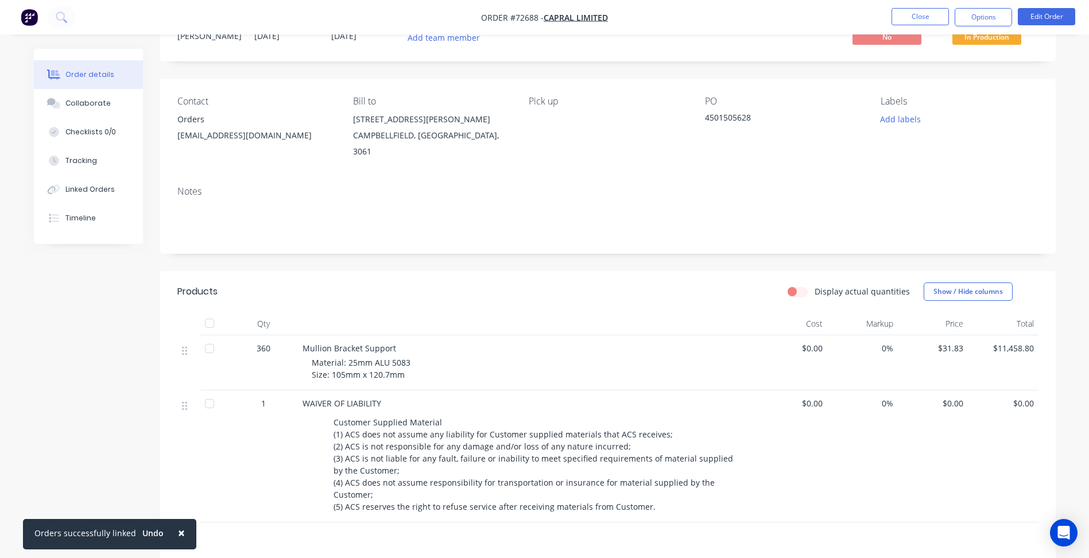
scroll to position [0, 0]
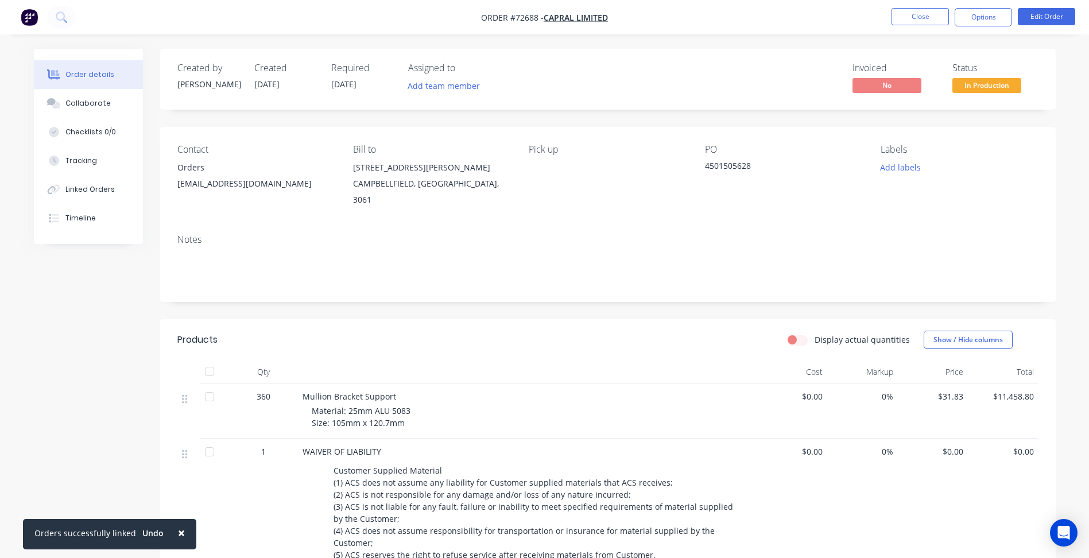
click at [741, 36] on div "Order details Collaborate Checklists 0/0 Tracking Linked Orders Timeline Order …" at bounding box center [544, 387] width 1089 height 775
